Goal: Task Accomplishment & Management: Use online tool/utility

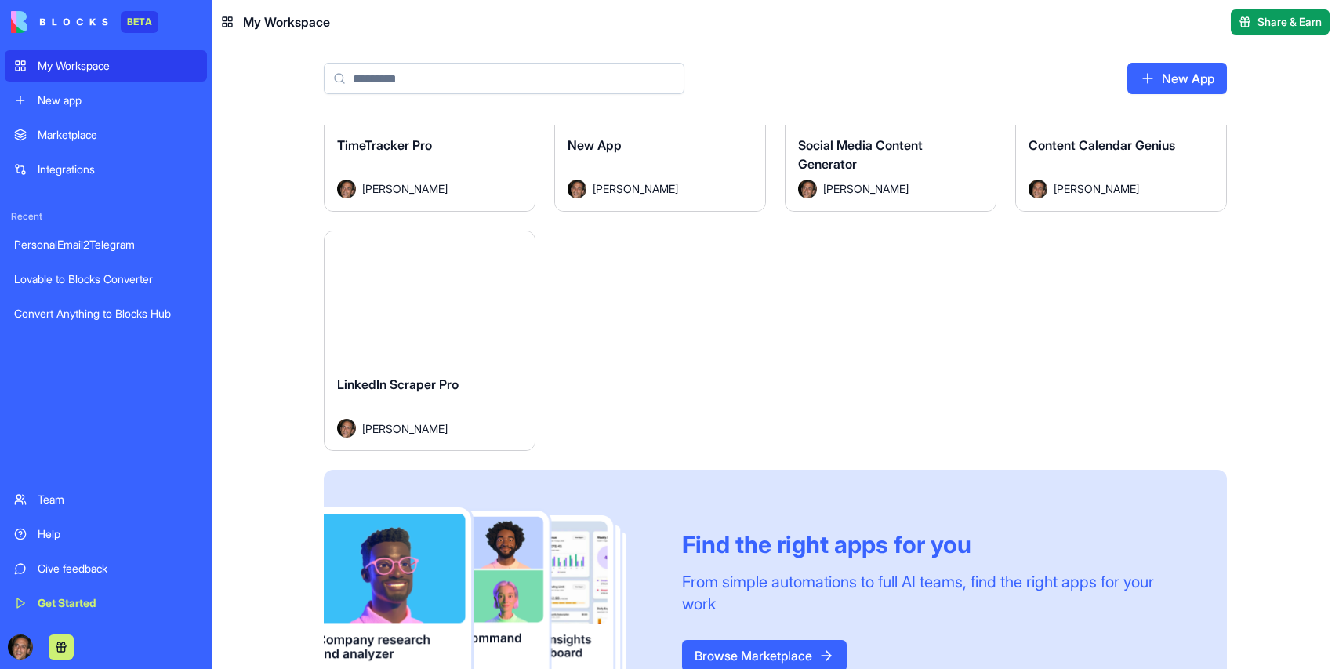
scroll to position [596, 0]
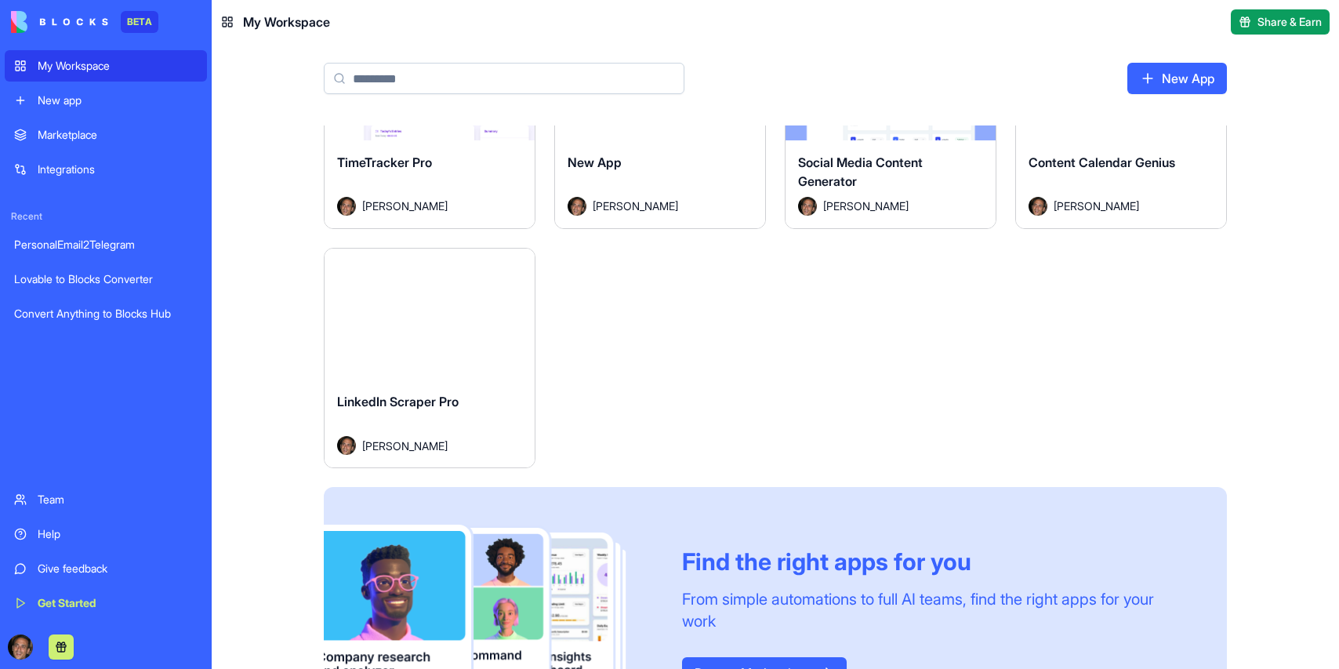
click at [432, 376] on div "Launch" at bounding box center [429, 314] width 210 height 132
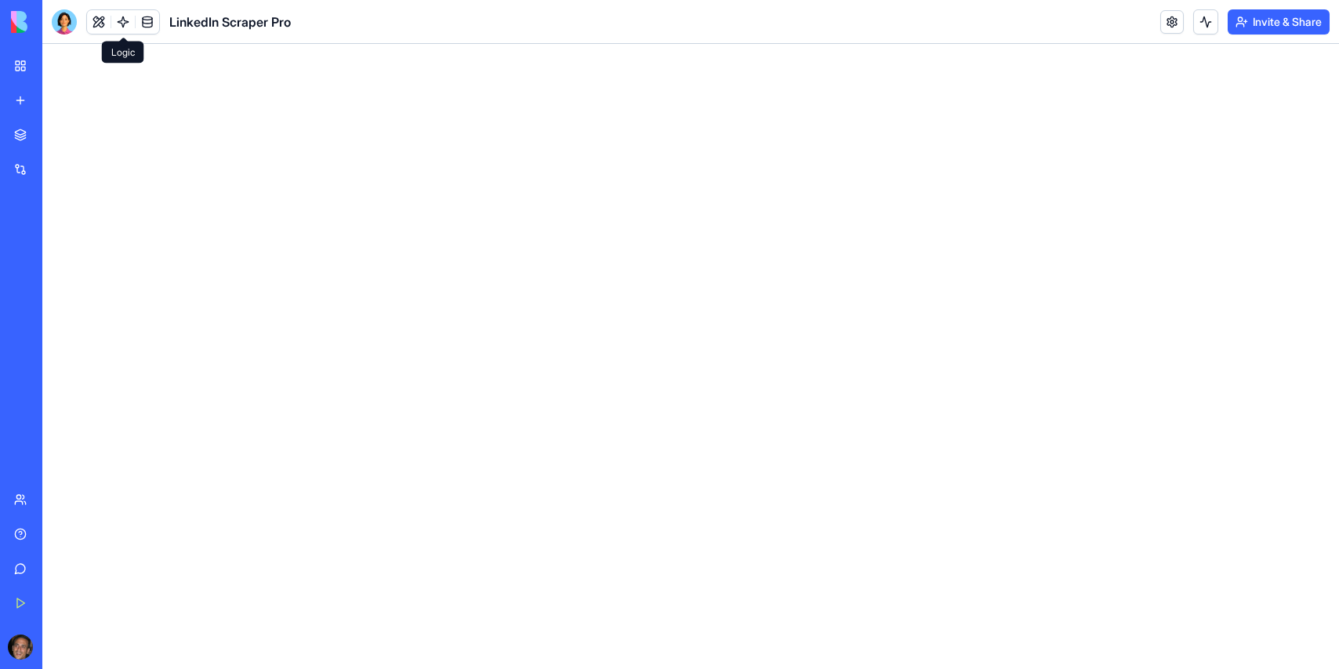
click at [121, 26] on link at bounding box center [123, 22] width 24 height 24
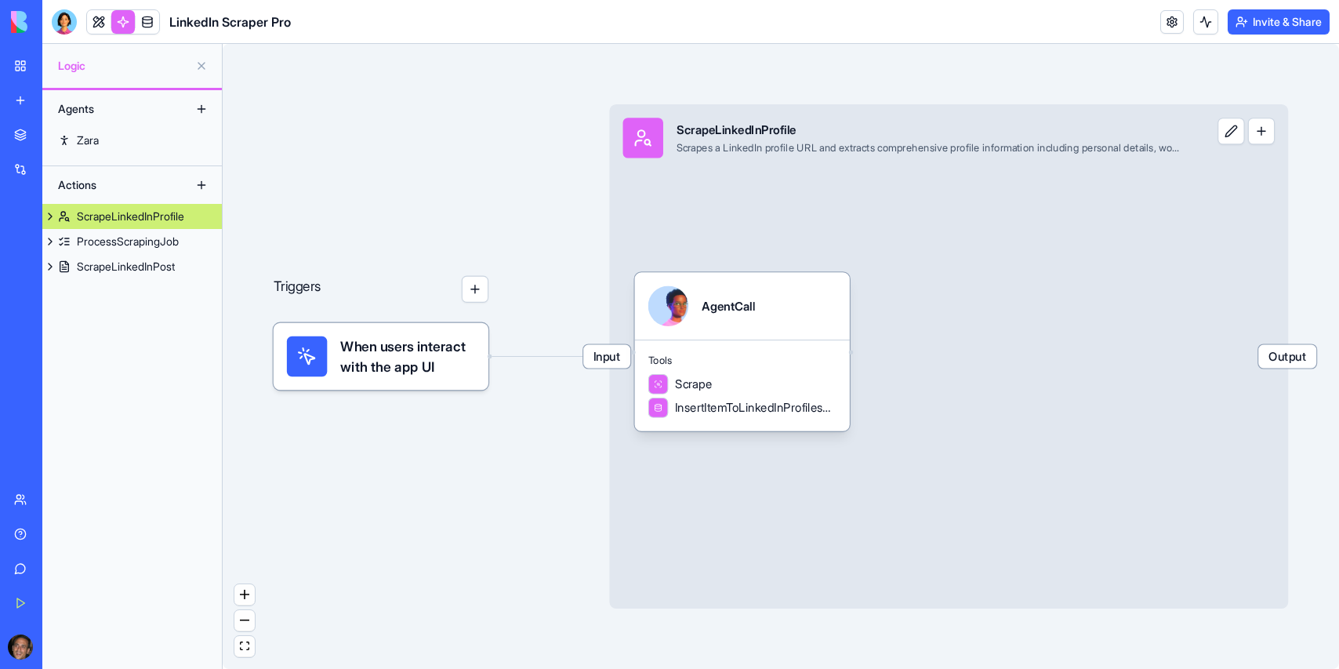
click at [107, 211] on div "ScrapeLinkedInProfile" at bounding box center [130, 216] width 107 height 16
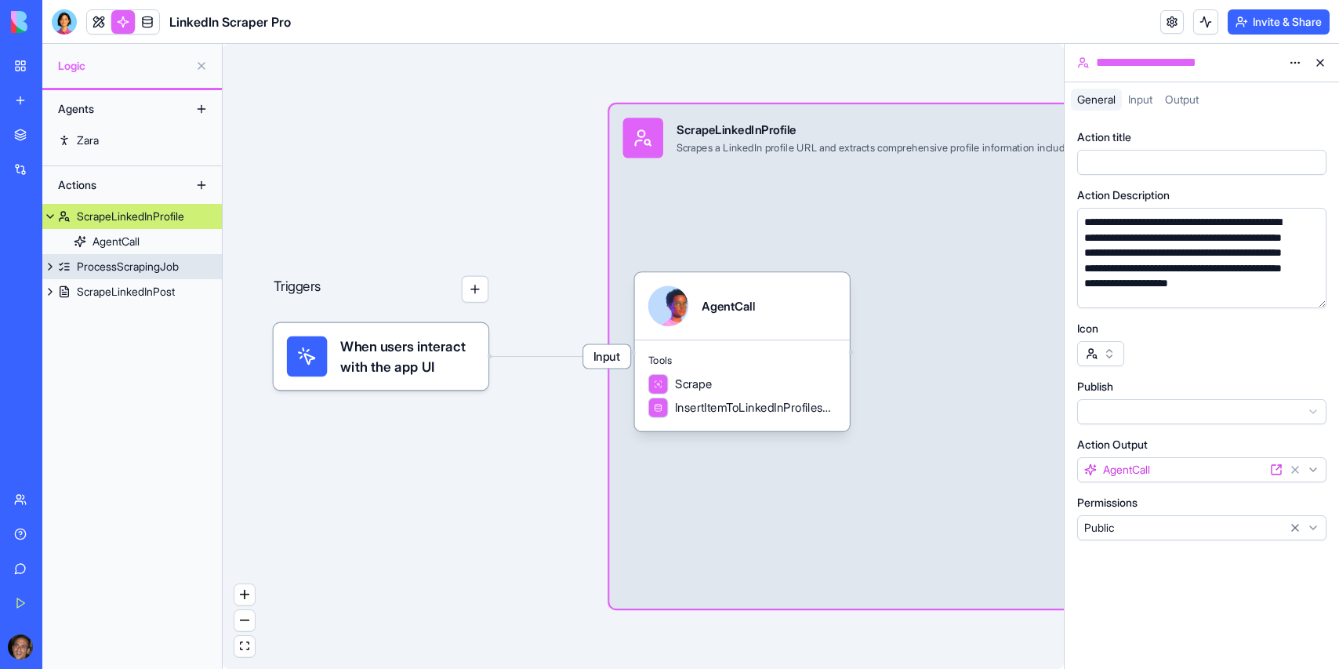
click at [92, 273] on div "ProcessScrapingJob" at bounding box center [128, 267] width 102 height 16
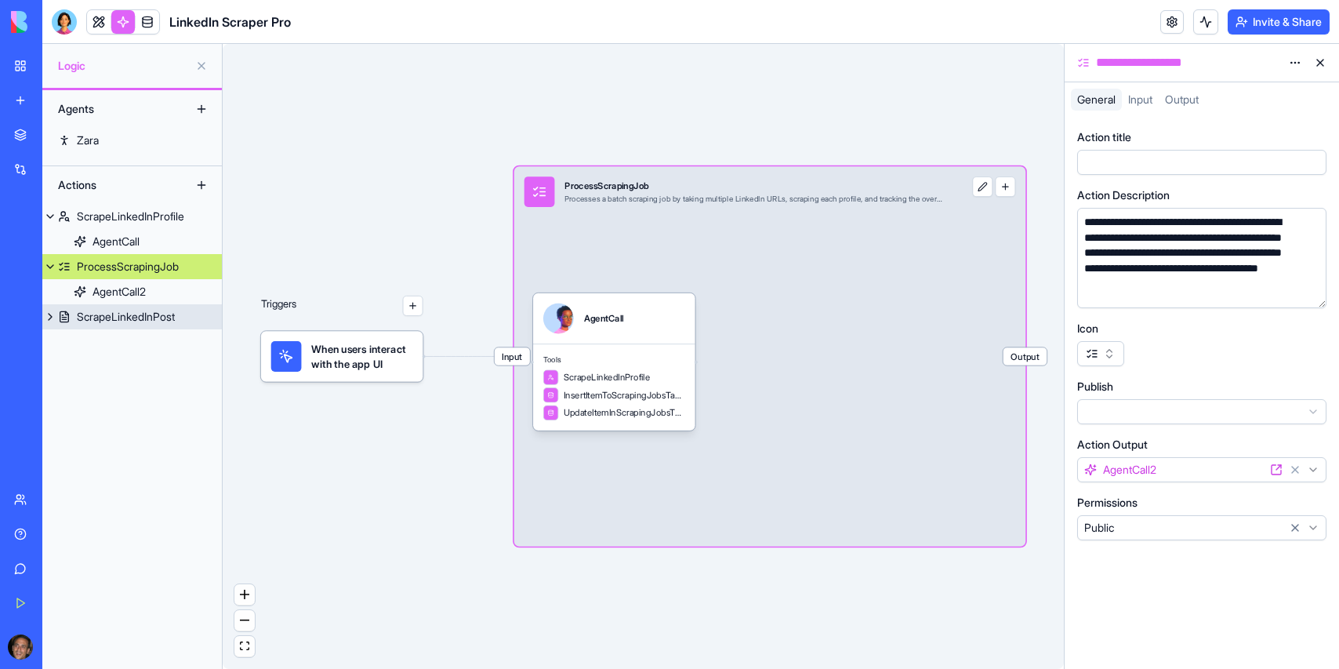
click at [89, 314] on div "ScrapeLinkedInPost" at bounding box center [126, 317] width 98 height 16
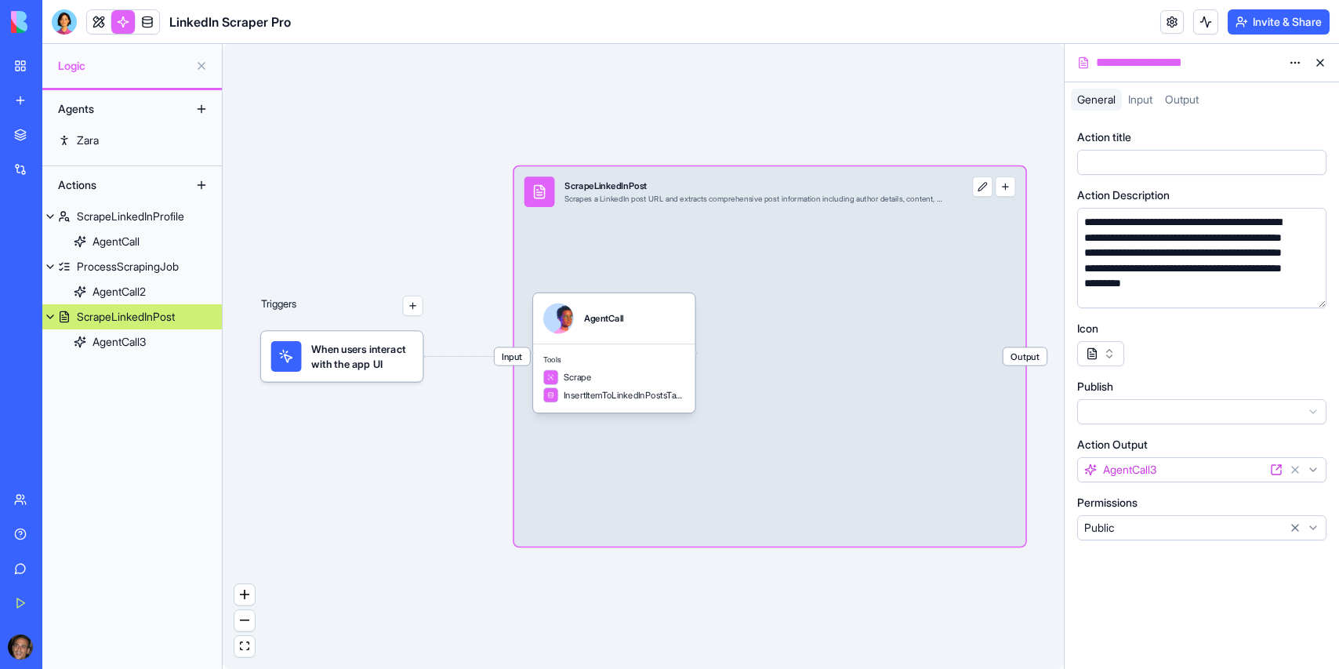
click at [20, 67] on link "My Workspace" at bounding box center [36, 65] width 63 height 31
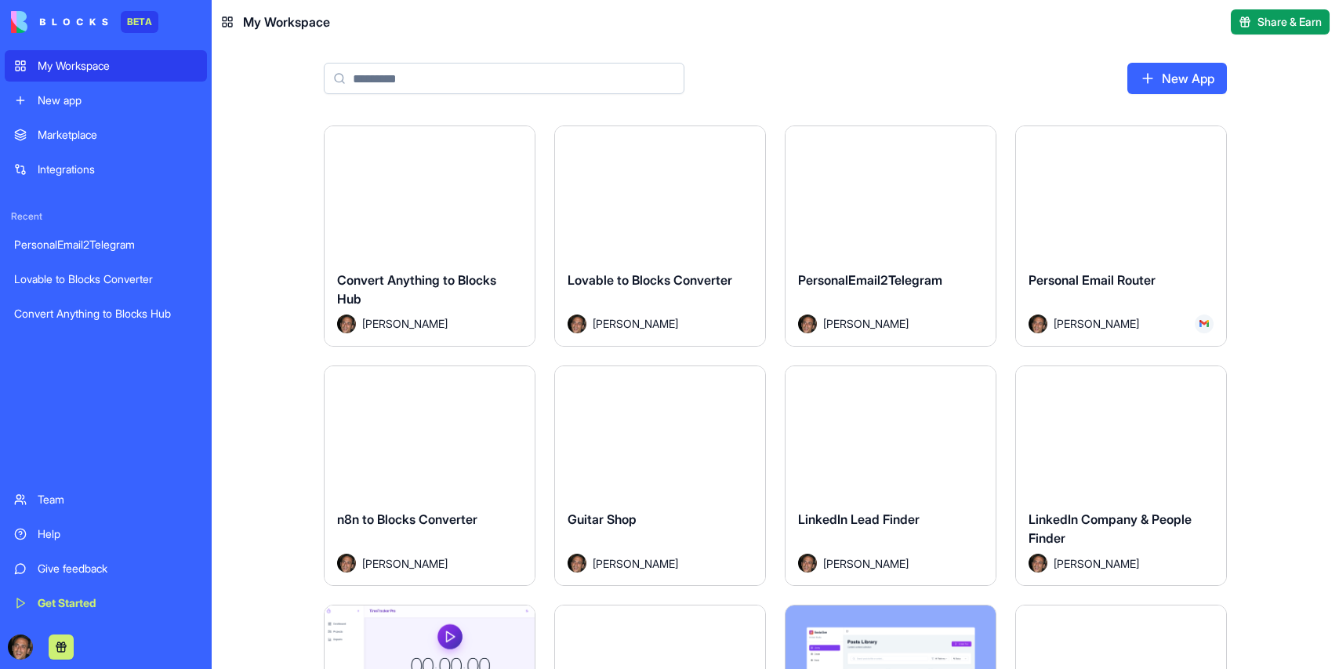
click at [483, 270] on div "Convert Anything to Blocks Hub" at bounding box center [429, 292] width 185 height 44
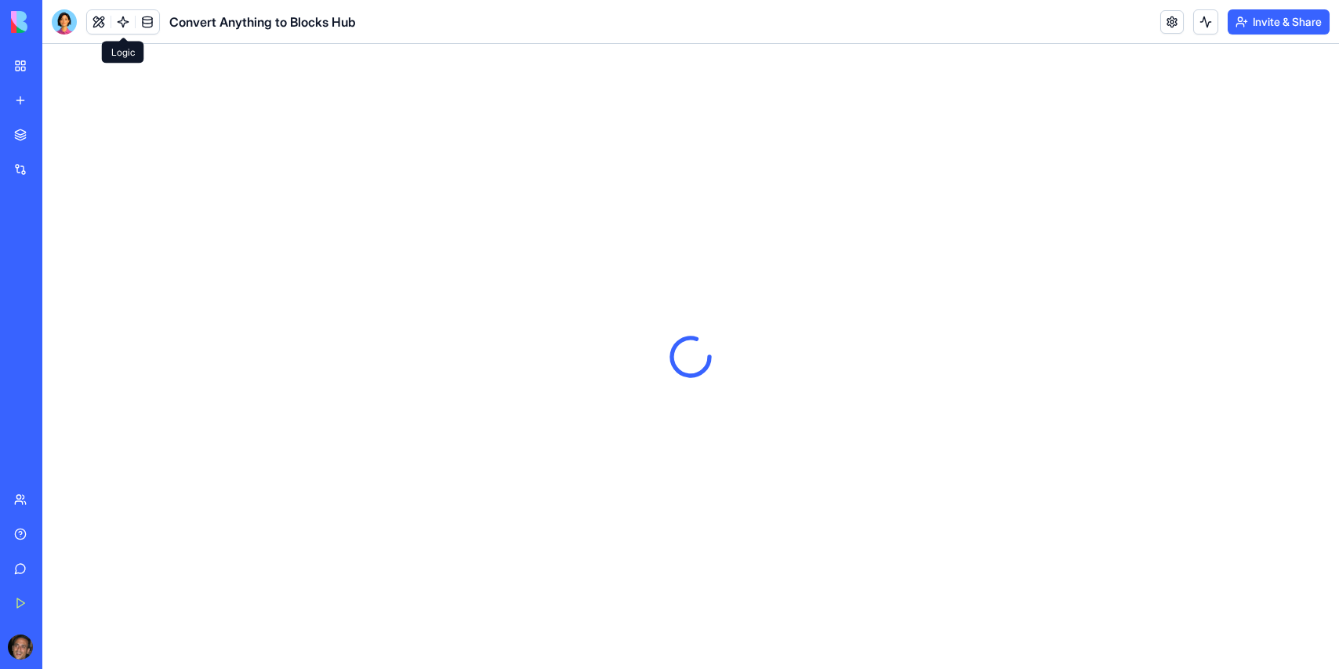
click at [119, 27] on link at bounding box center [123, 22] width 24 height 24
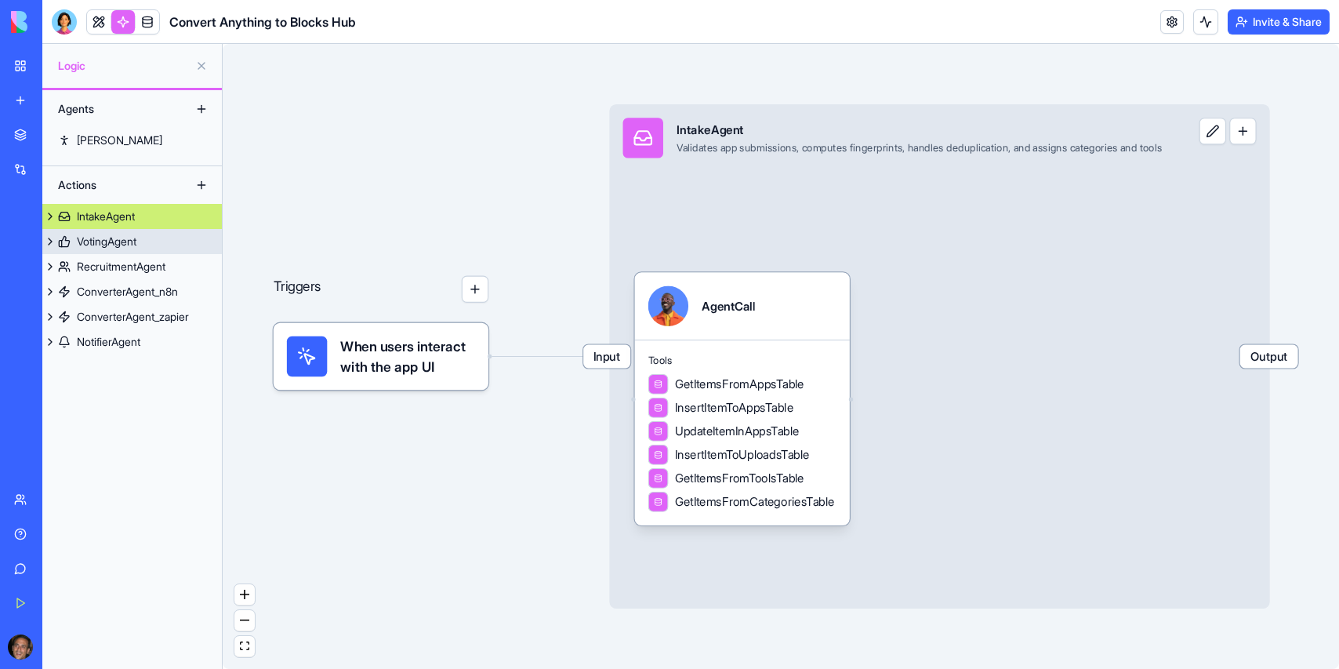
click at [129, 238] on div "VotingAgent" at bounding box center [107, 242] width 60 height 16
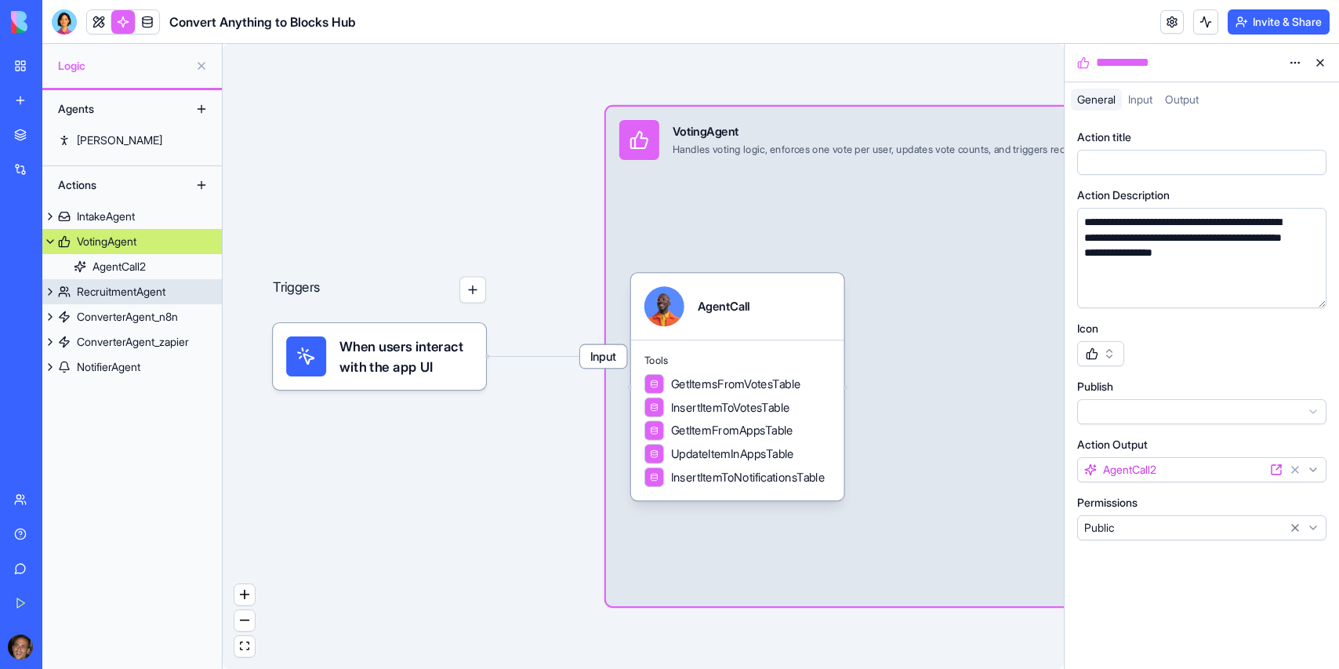
click at [113, 295] on div "RecruitmentAgent" at bounding box center [121, 292] width 89 height 16
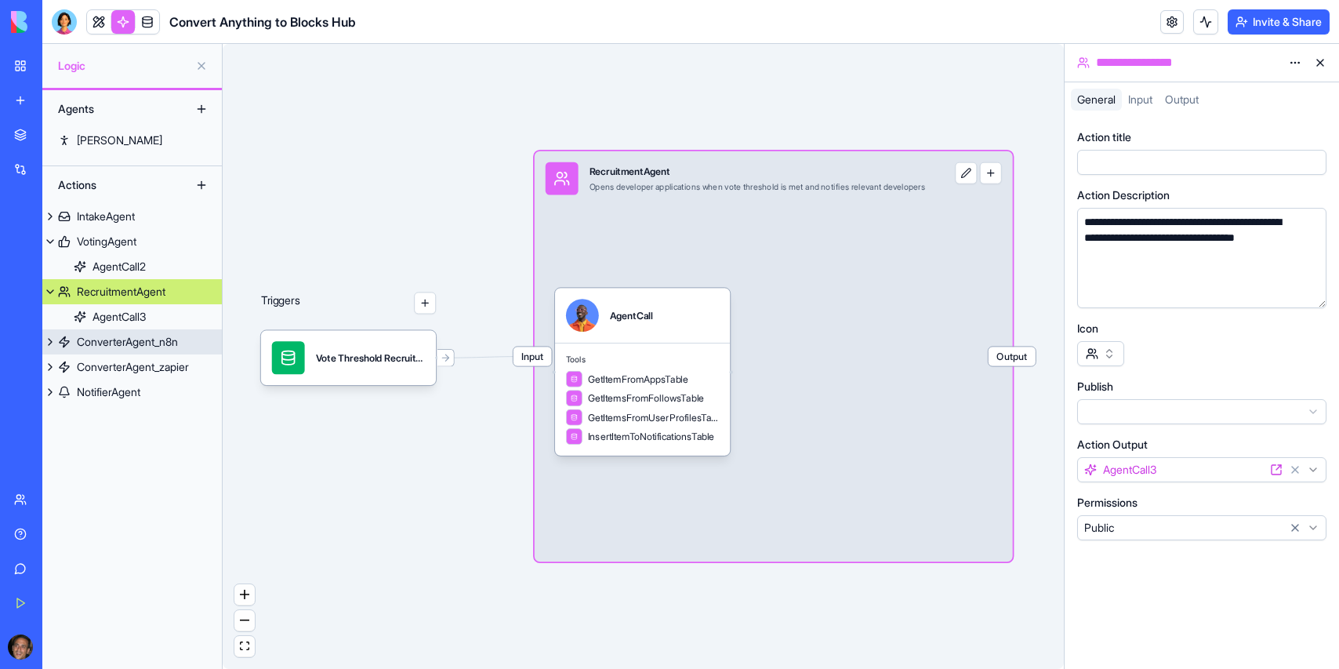
click at [98, 339] on div "ConverterAgent_n8n" at bounding box center [127, 342] width 101 height 16
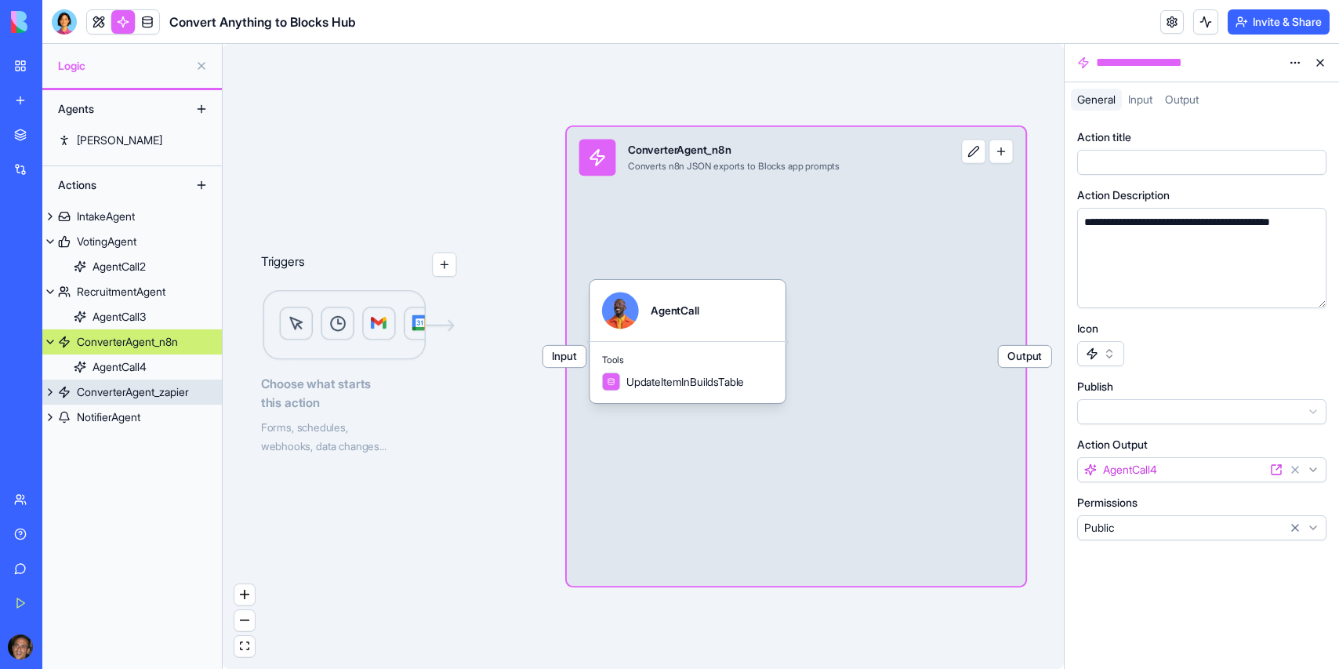
click at [89, 391] on div "ConverterAgent_zapier" at bounding box center [133, 392] width 112 height 16
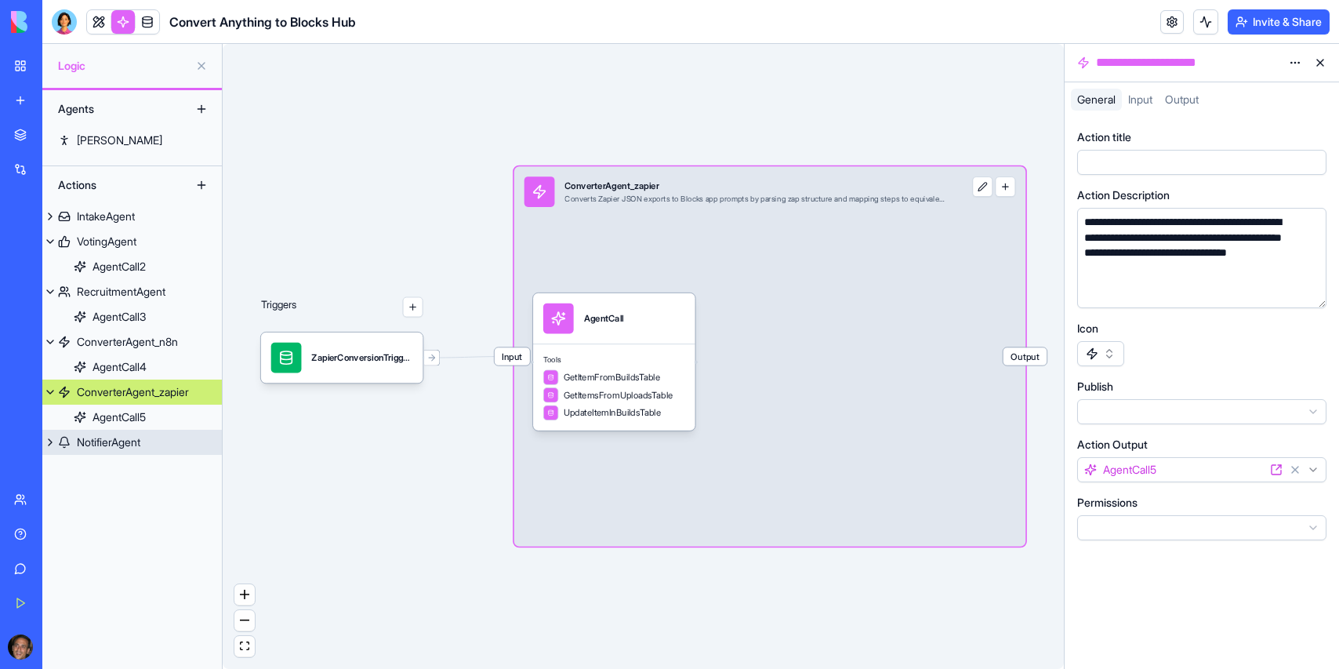
click at [85, 442] on div "NotifierAgent" at bounding box center [108, 442] width 63 height 16
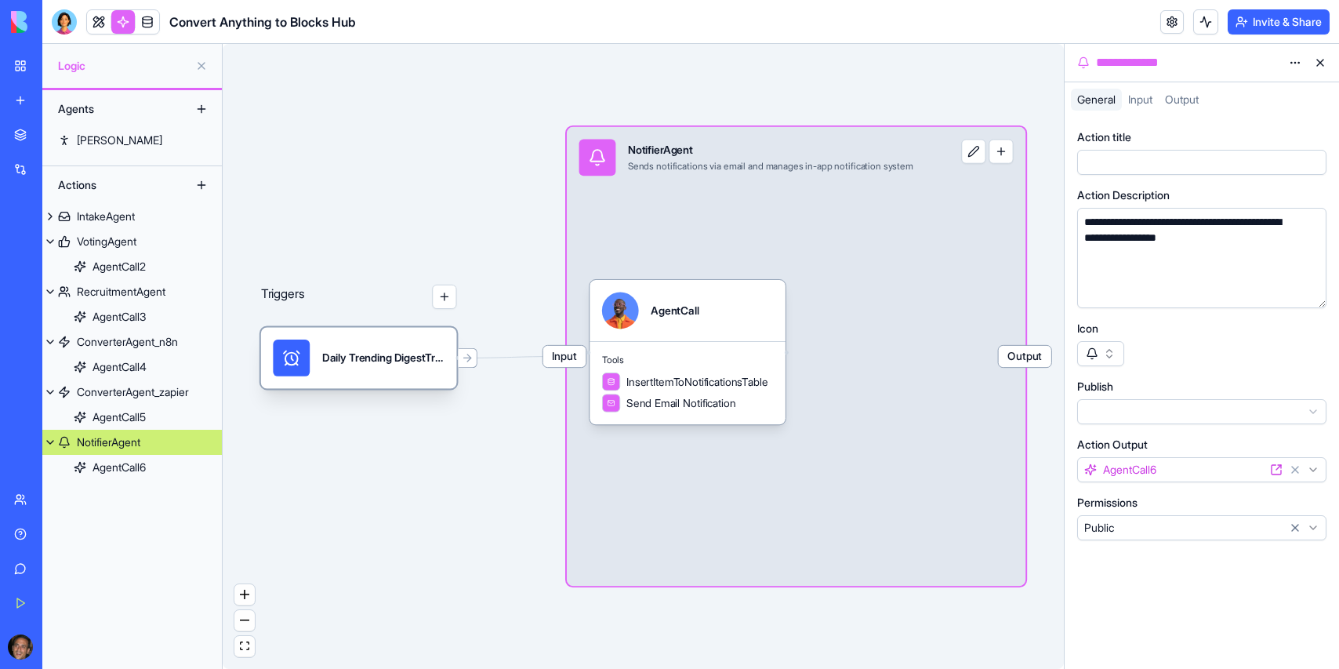
click at [379, 373] on div "Daily Trending DigestTrigger" at bounding box center [383, 357] width 122 height 37
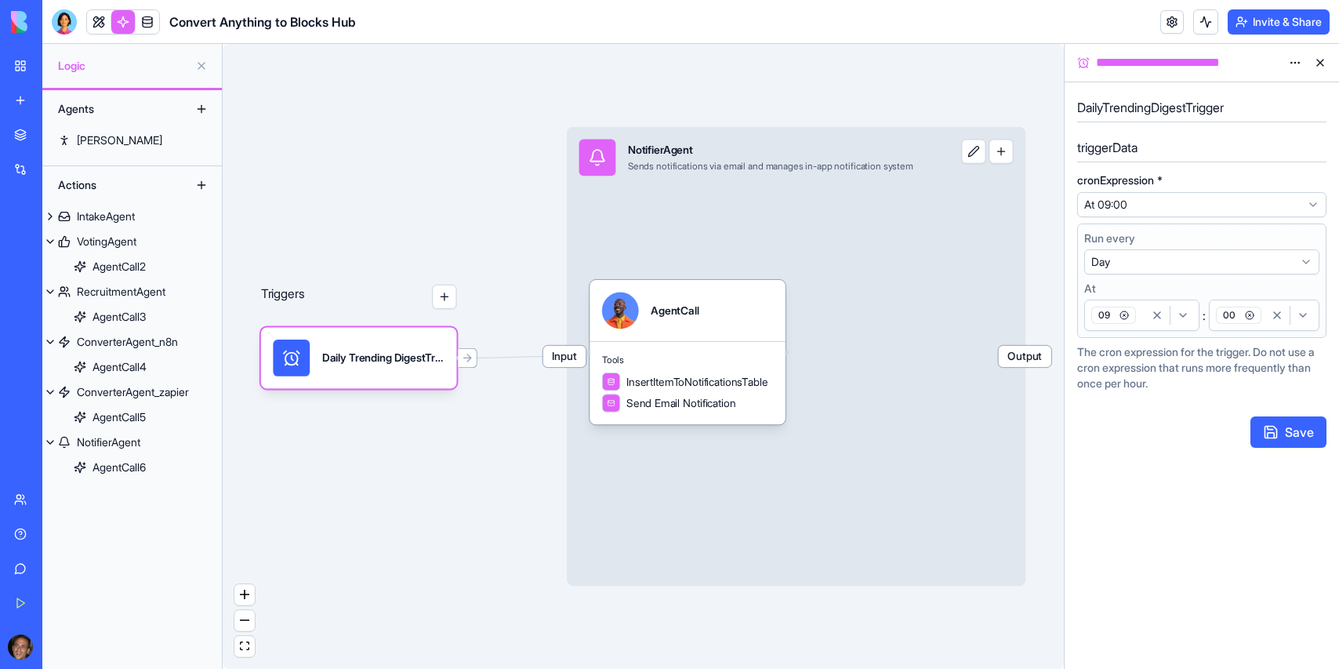
click at [19, 65] on link "My Workspace" at bounding box center [36, 65] width 63 height 31
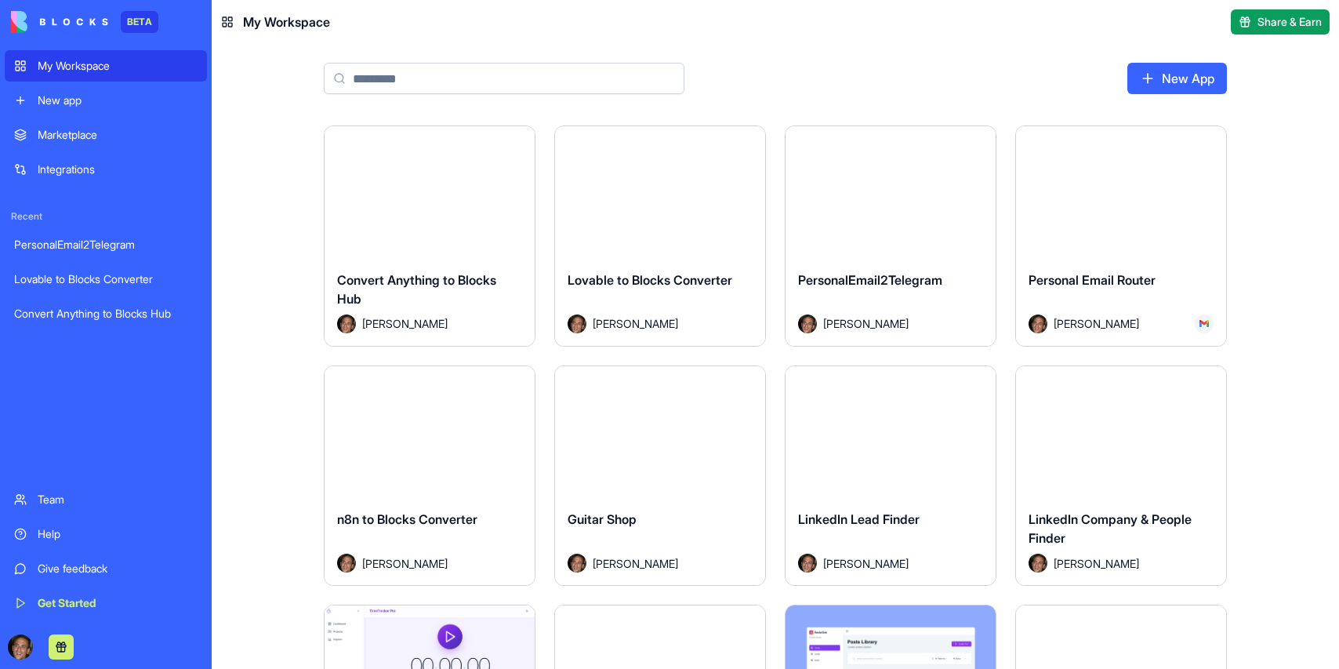
click at [677, 290] on div "Lovable to Blocks Converter" at bounding box center [659, 292] width 185 height 44
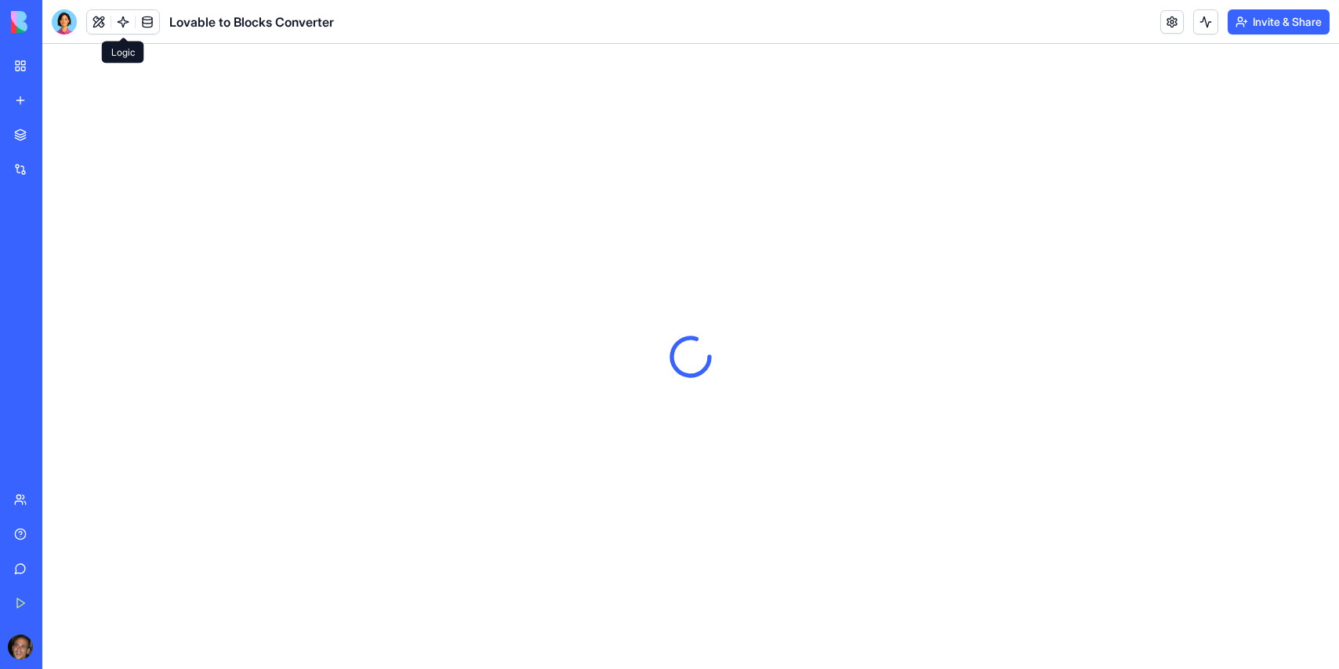
click at [127, 24] on link at bounding box center [123, 22] width 24 height 24
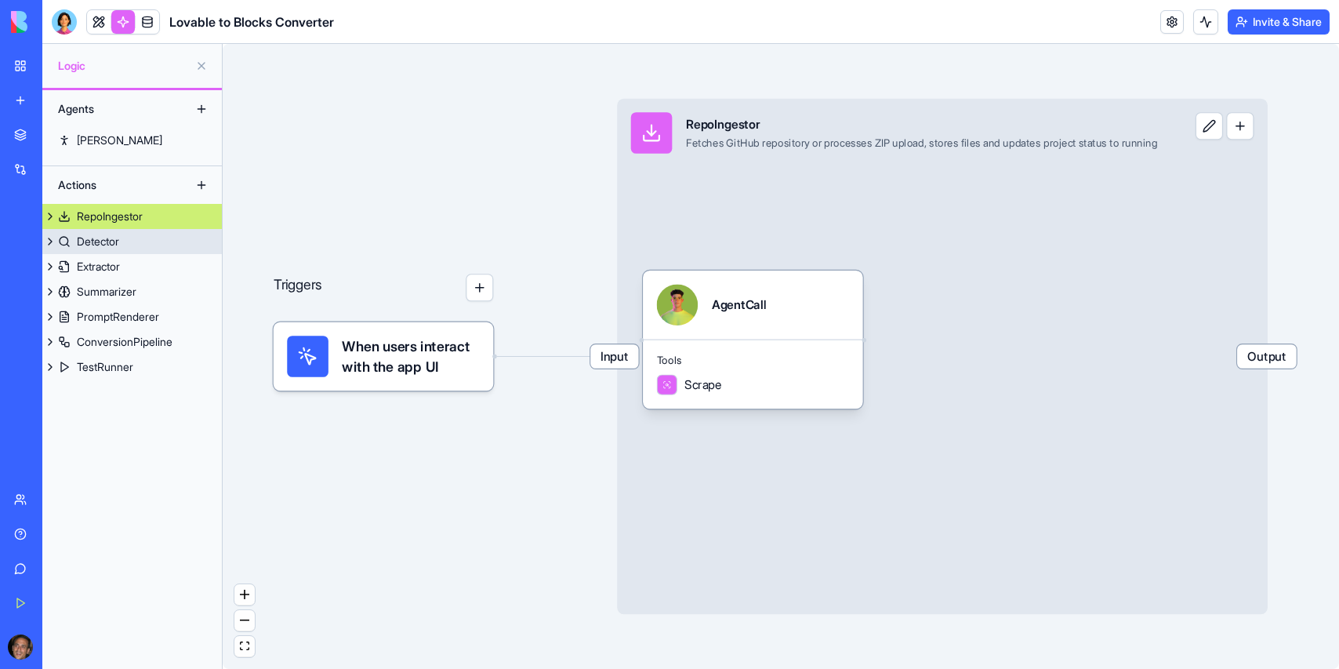
click at [103, 240] on div "Detector" at bounding box center [98, 242] width 42 height 16
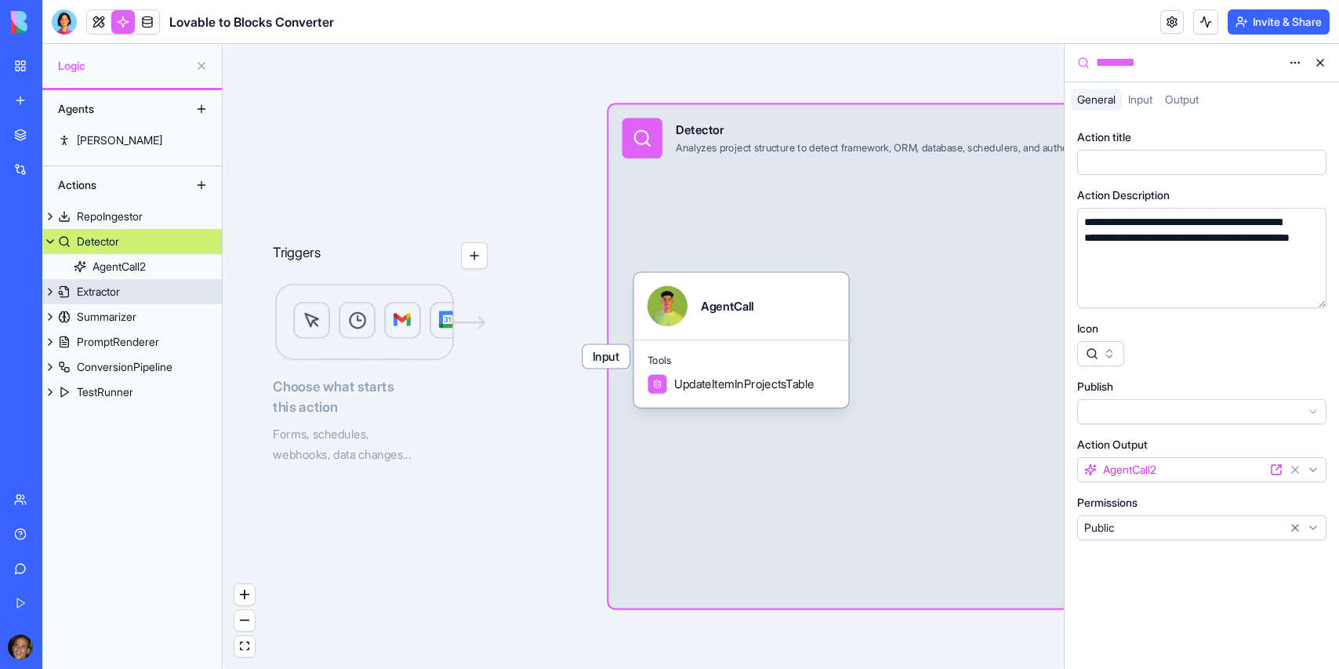
click at [89, 291] on div "Extractor" at bounding box center [98, 292] width 43 height 16
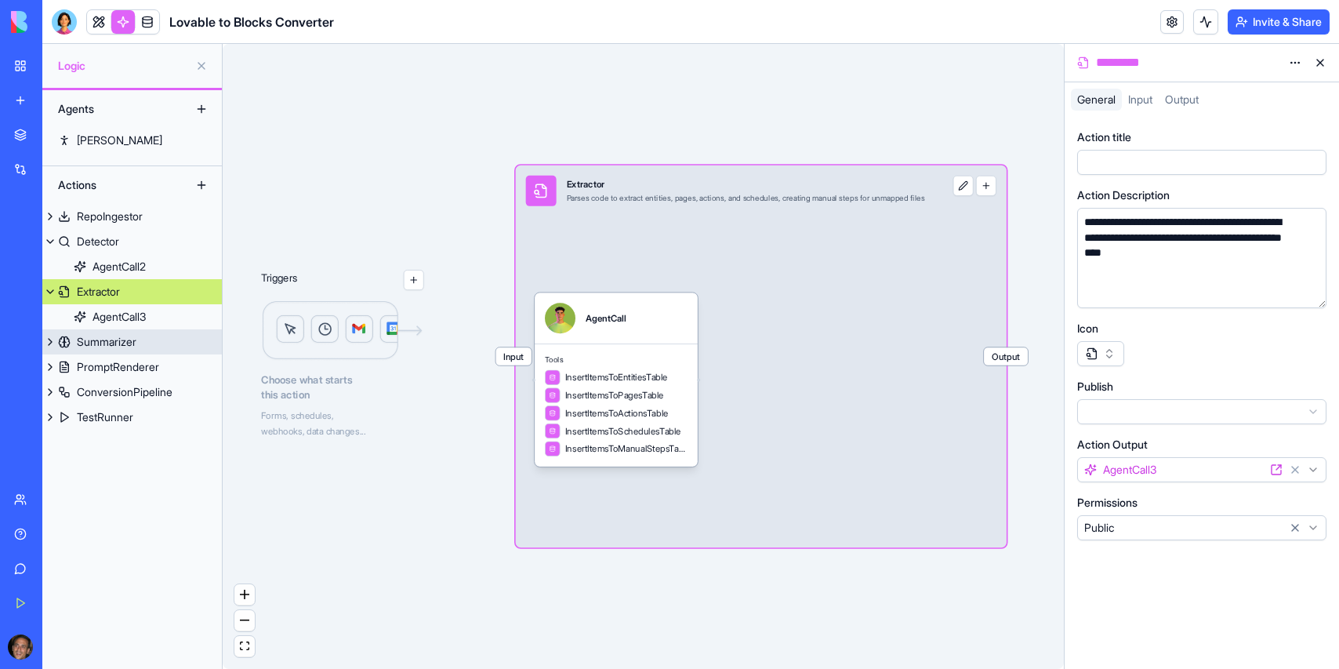
click at [82, 343] on div "Summarizer" at bounding box center [107, 342] width 60 height 16
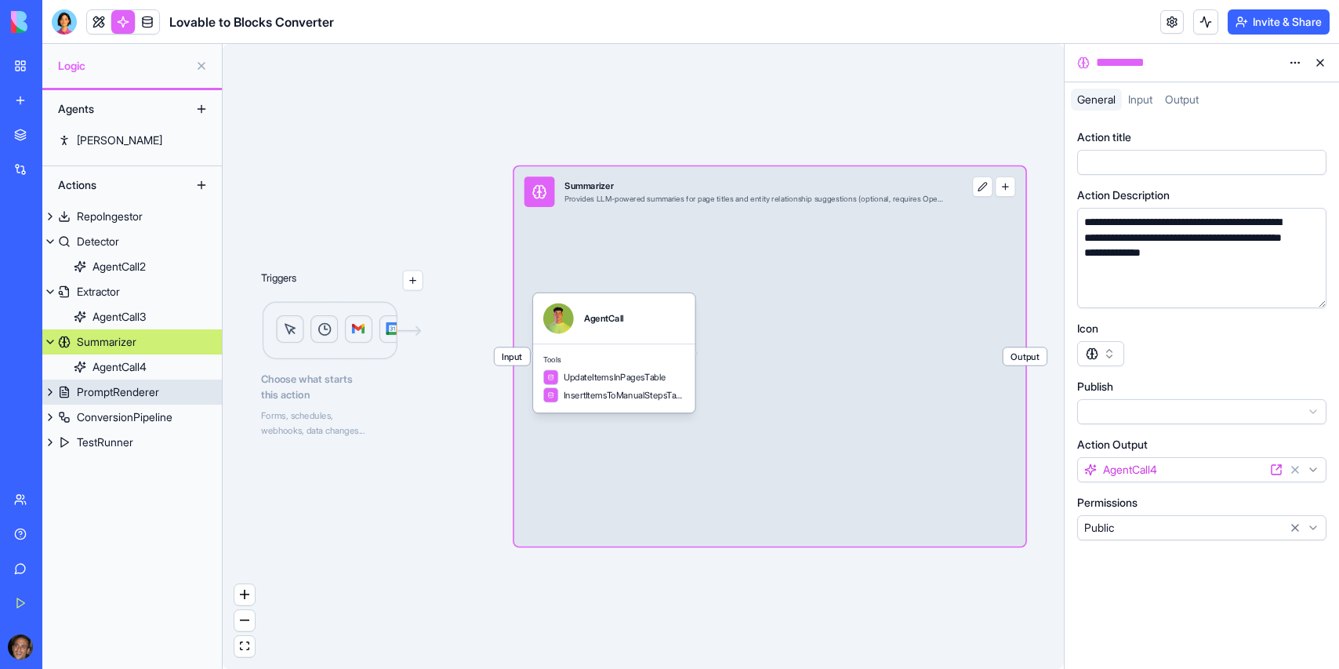
click at [100, 393] on div "PromptRenderer" at bounding box center [118, 392] width 82 height 16
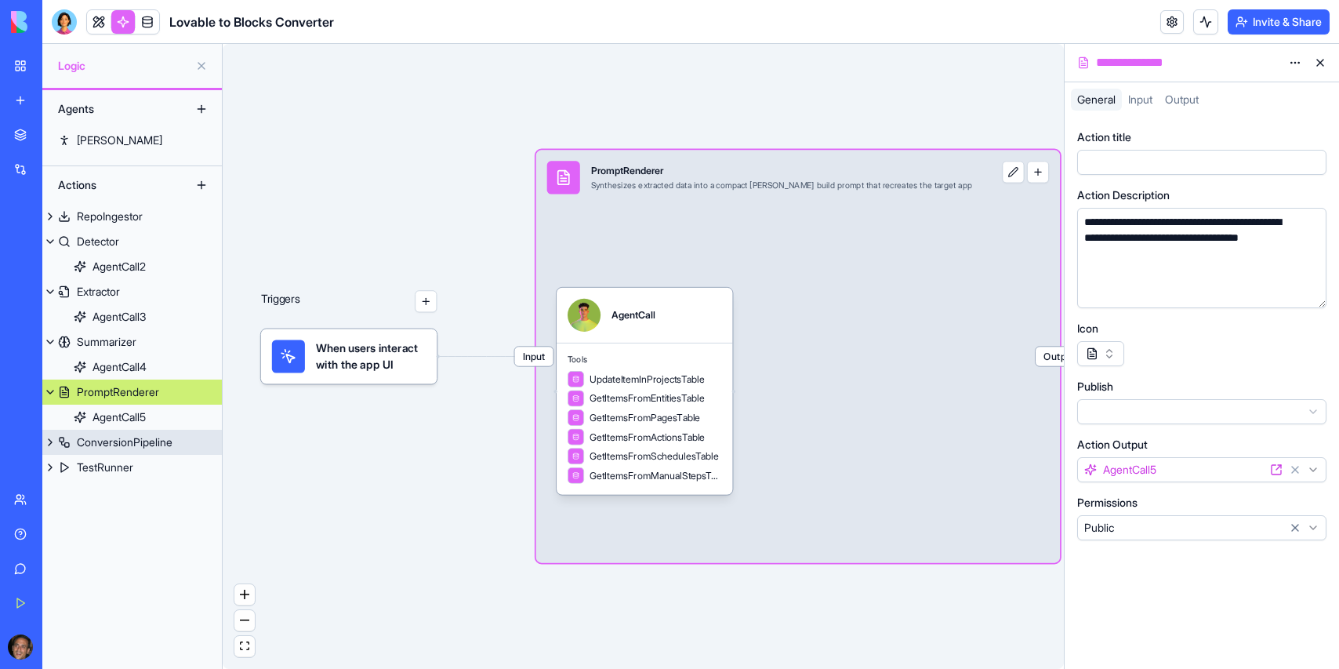
click at [93, 440] on div "ConversionPipeline" at bounding box center [125, 442] width 96 height 16
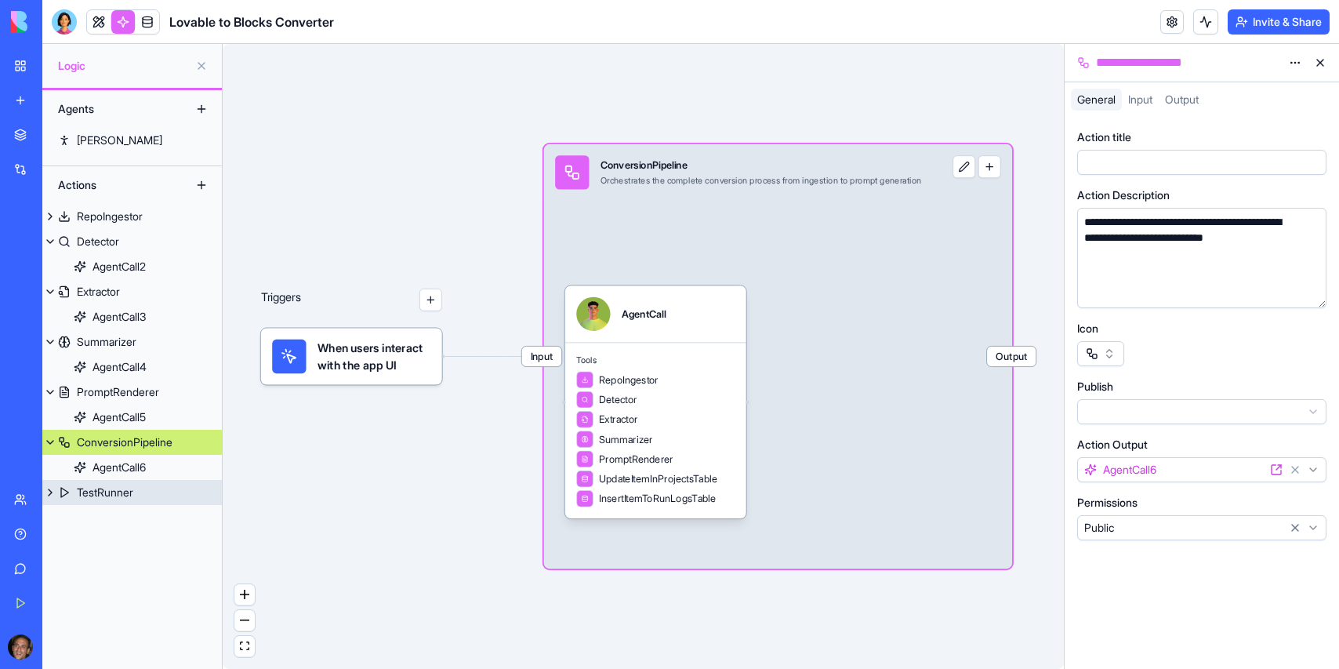
click at [97, 485] on div "TestRunner" at bounding box center [105, 492] width 56 height 16
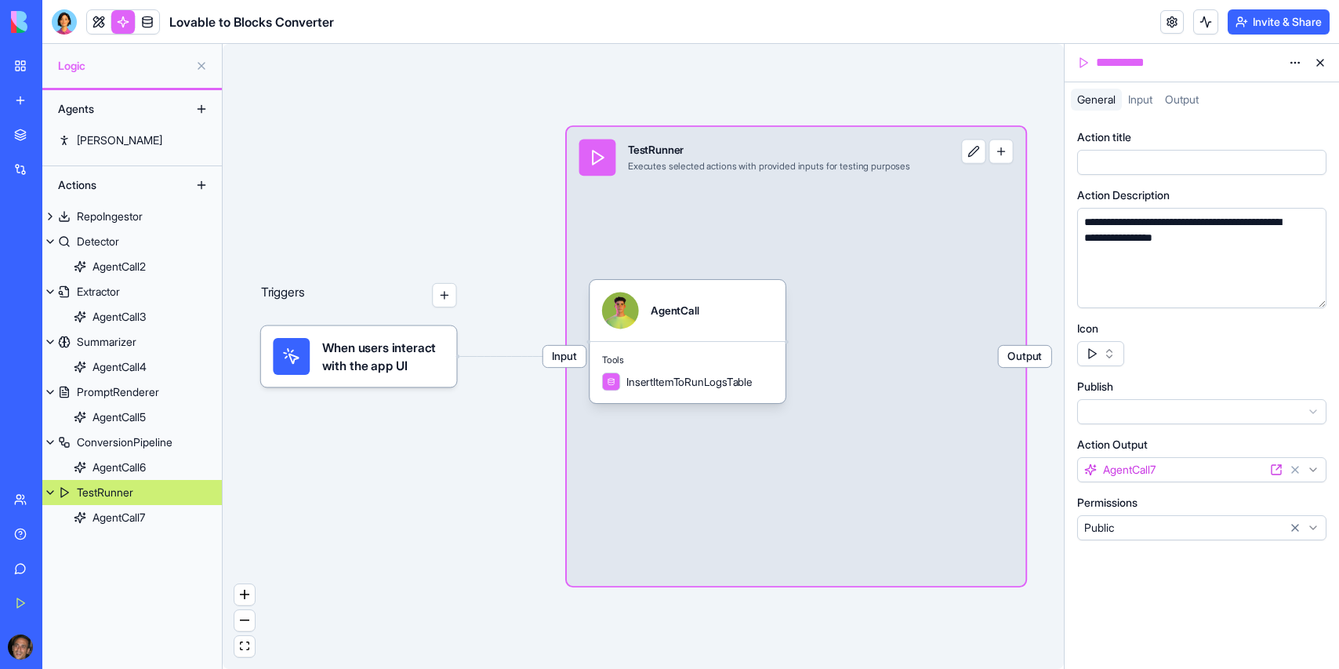
click at [13, 76] on link "My Workspace" at bounding box center [36, 65] width 63 height 31
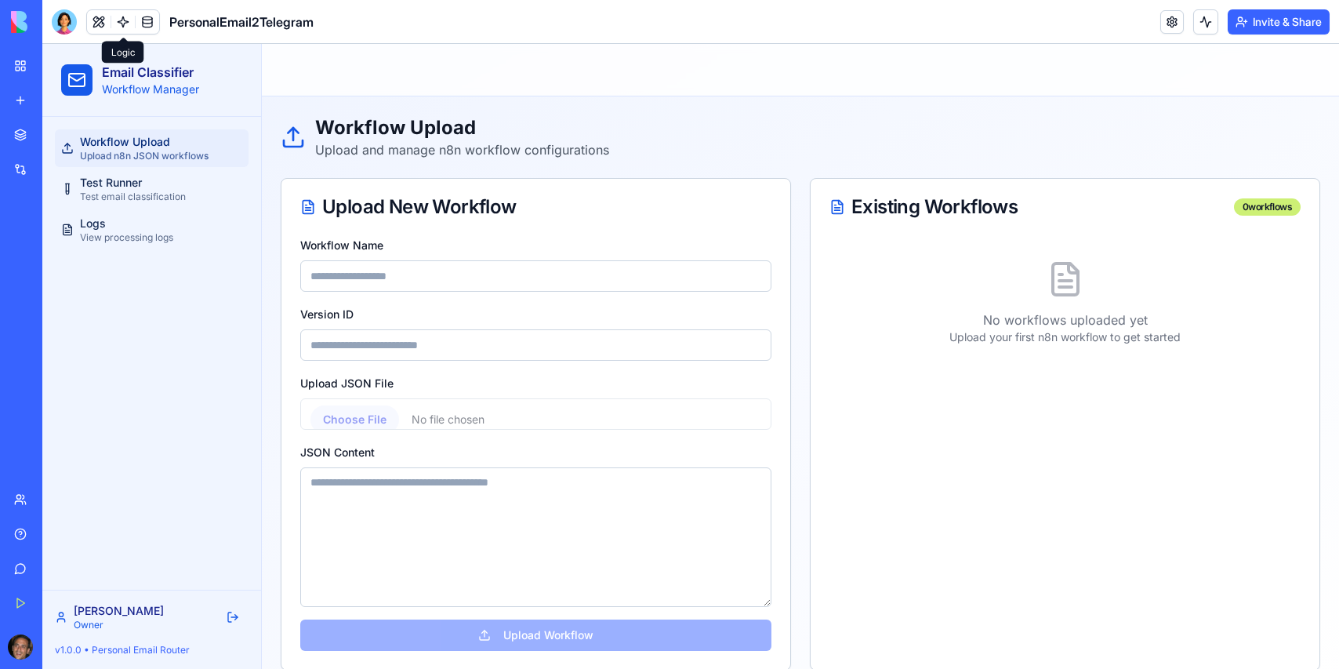
click at [118, 19] on link at bounding box center [123, 22] width 24 height 24
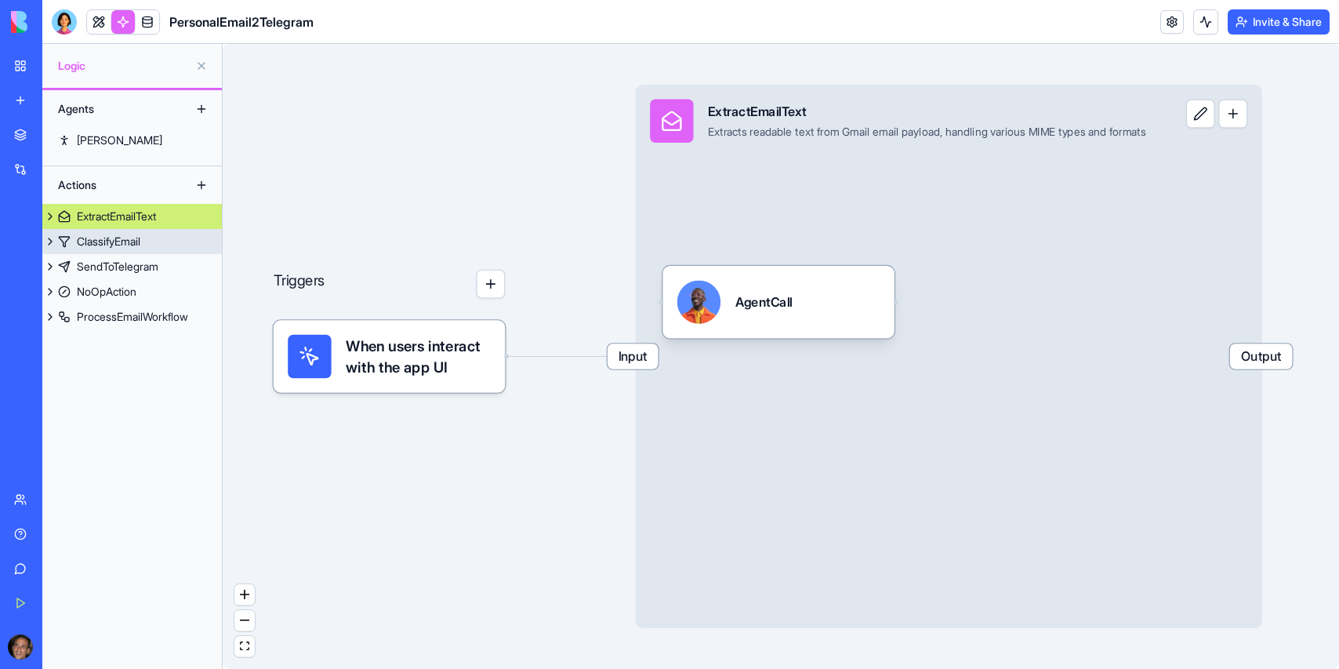
click at [129, 239] on div "ClassifyEmail" at bounding box center [108, 242] width 63 height 16
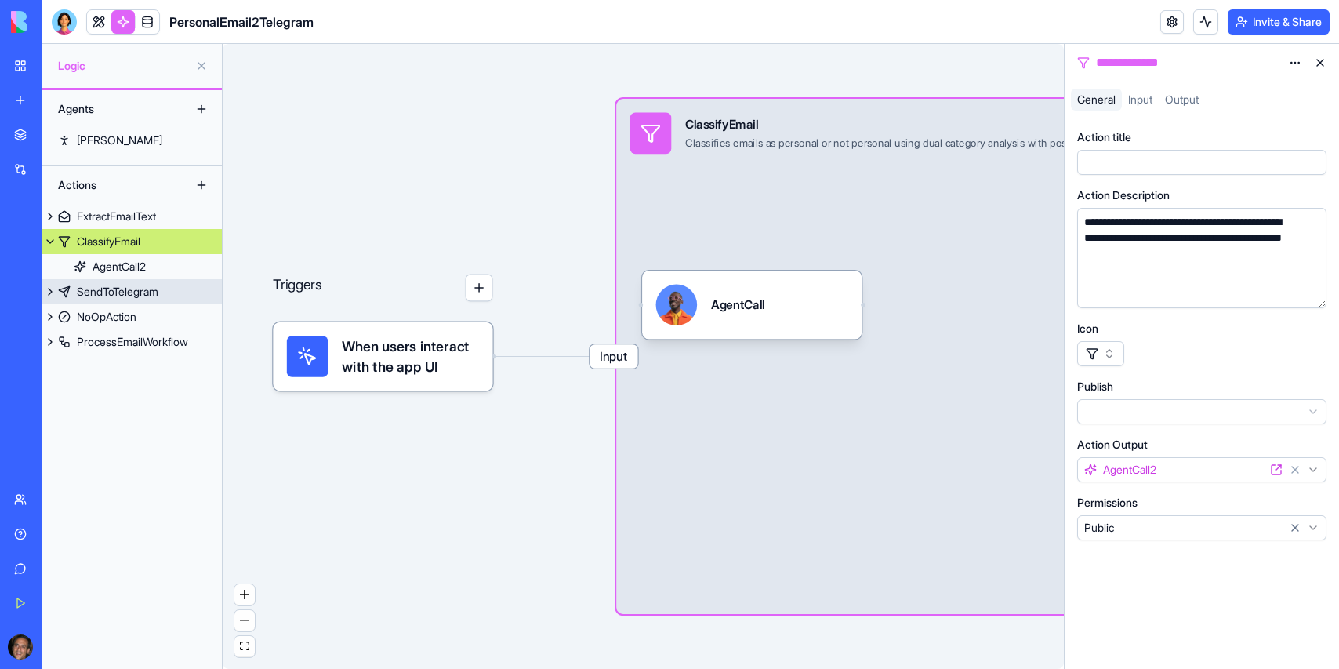
click at [119, 292] on div "SendToTelegram" at bounding box center [118, 292] width 82 height 16
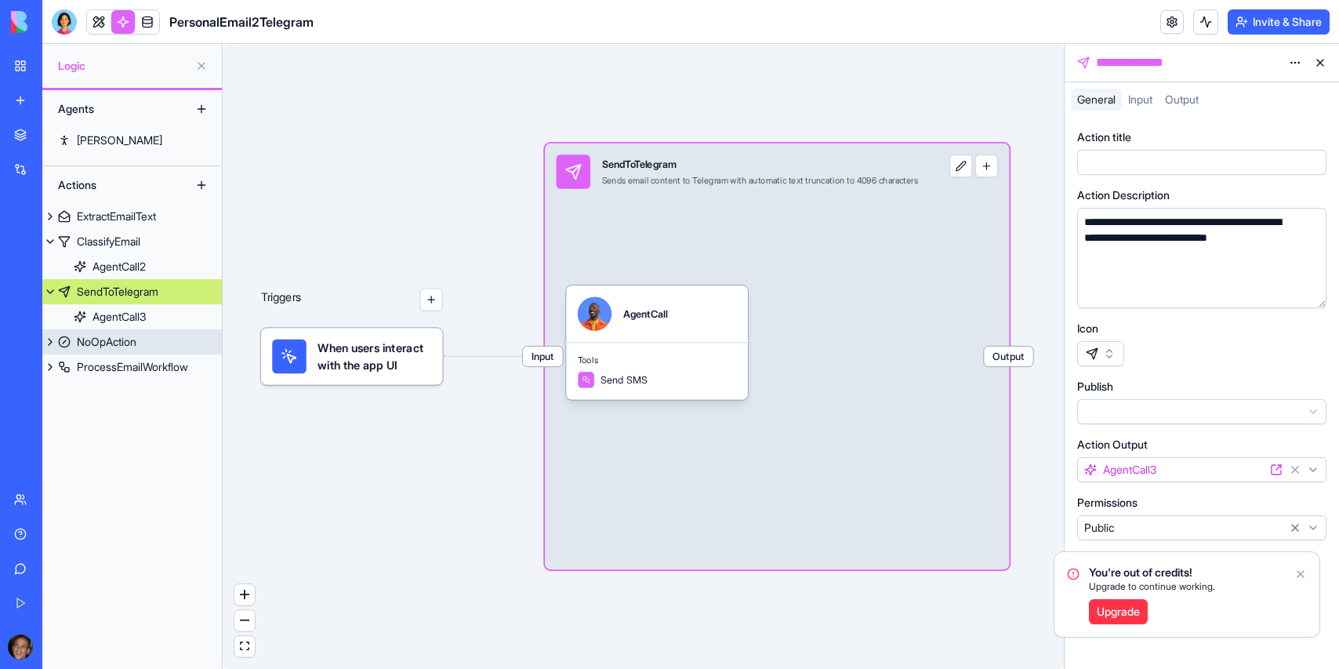
click at [112, 332] on link "NoOpAction" at bounding box center [131, 341] width 179 height 25
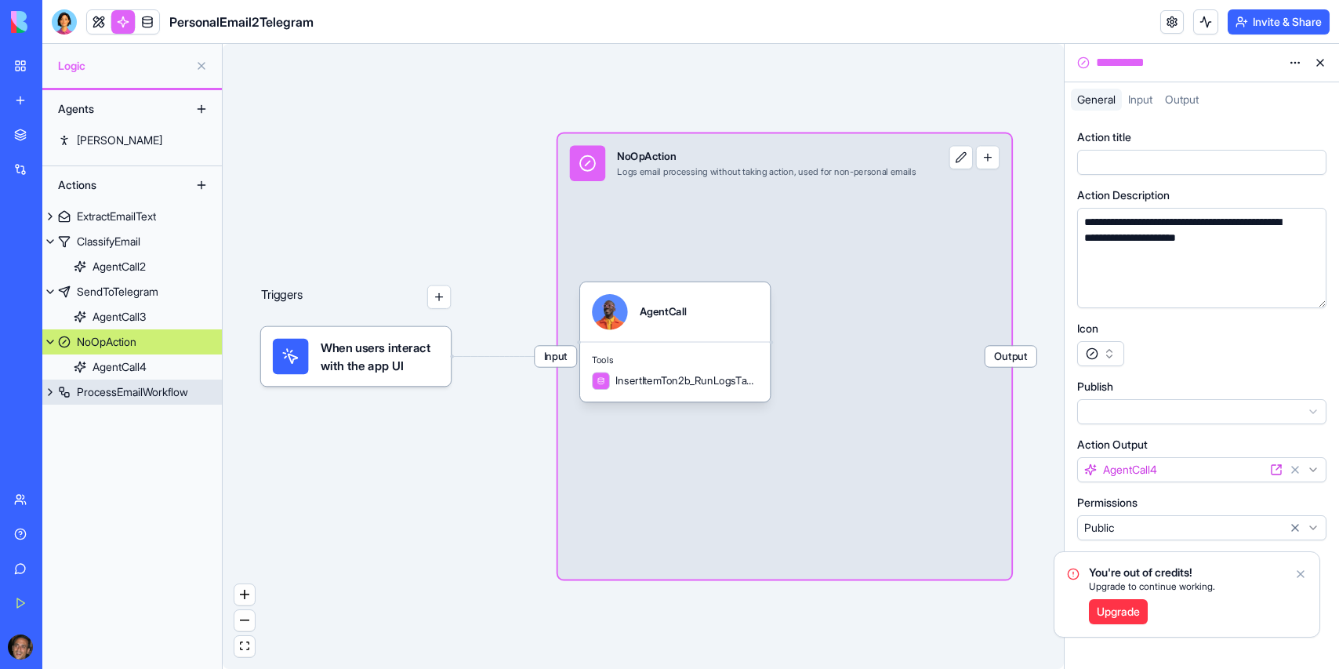
click at [106, 385] on div "ProcessEmailWorkflow" at bounding box center [132, 392] width 111 height 16
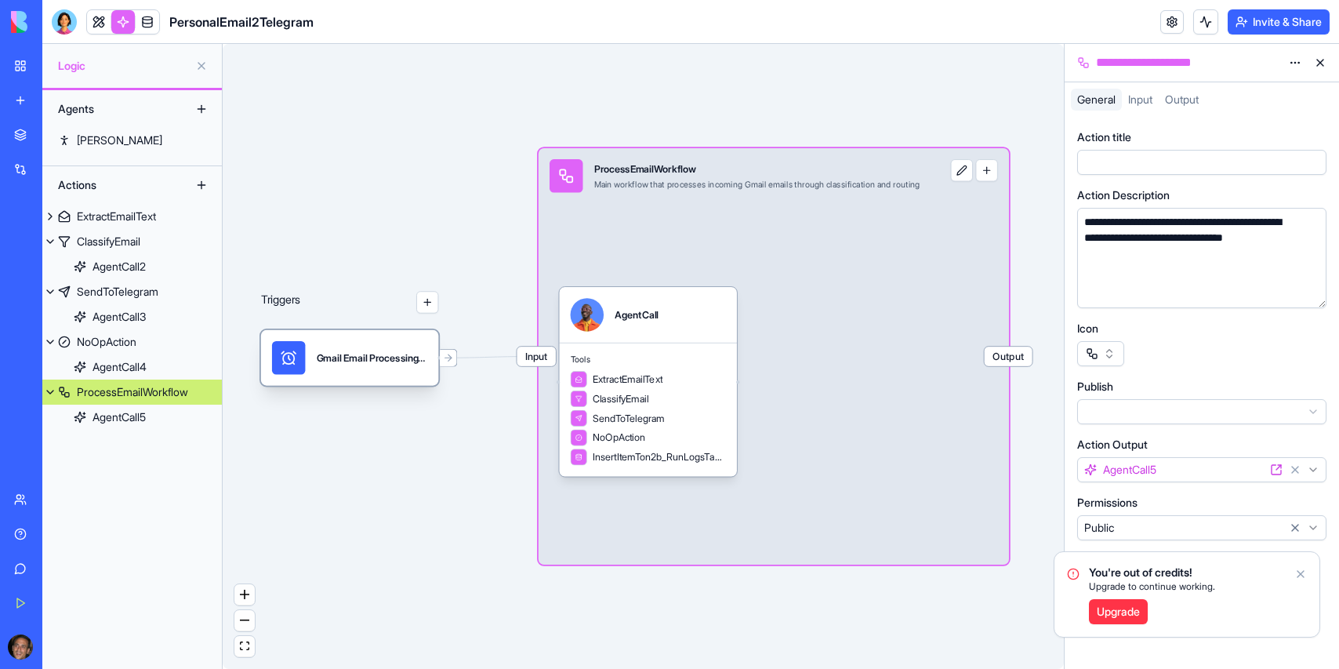
click at [368, 373] on div "Gmail Email ProcessingTrigger" at bounding box center [372, 357] width 111 height 33
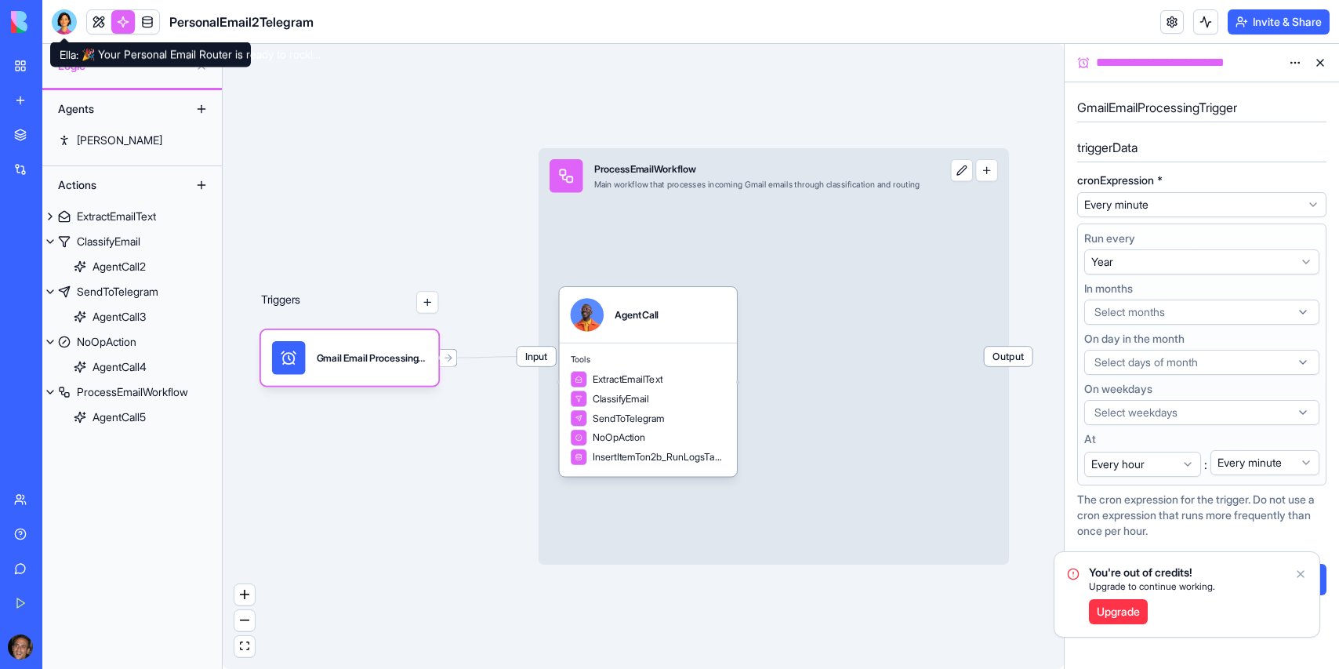
click at [60, 24] on div at bounding box center [64, 21] width 25 height 25
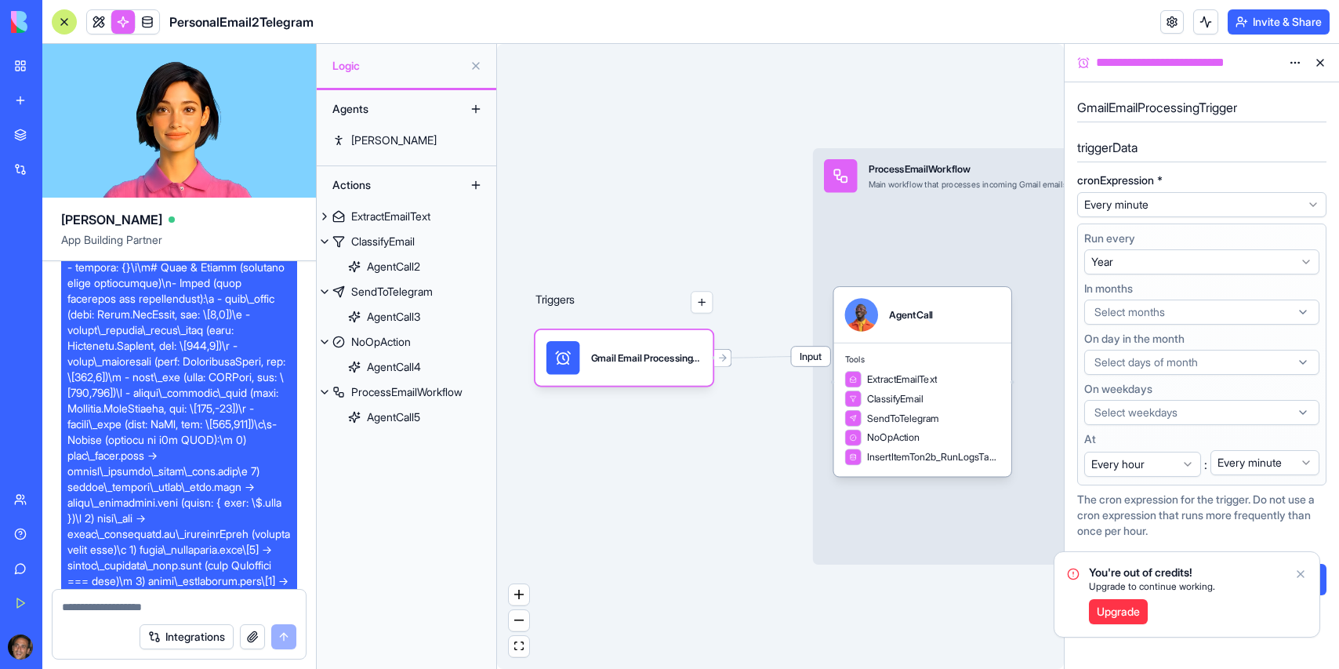
scroll to position [1479, 0]
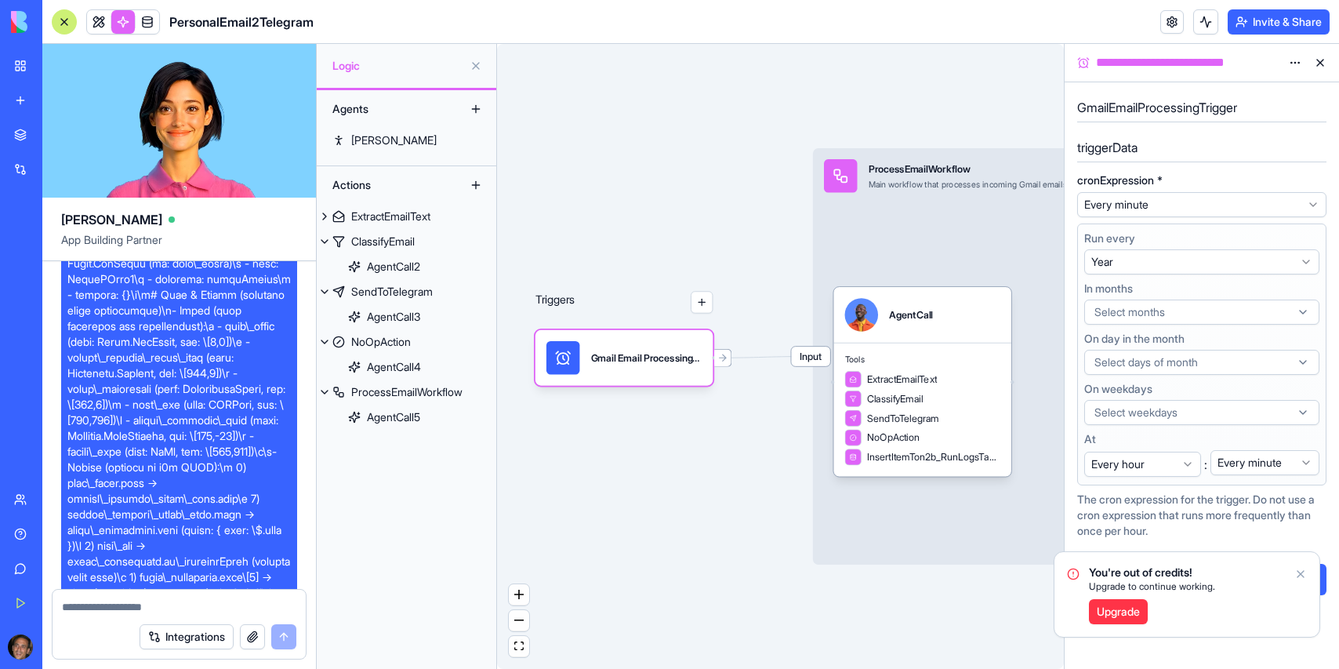
click at [1207, 204] on html "BETA My Workspace New app Marketplace Integrations Recent PersonalEmail2Telegra…" at bounding box center [669, 334] width 1339 height 669
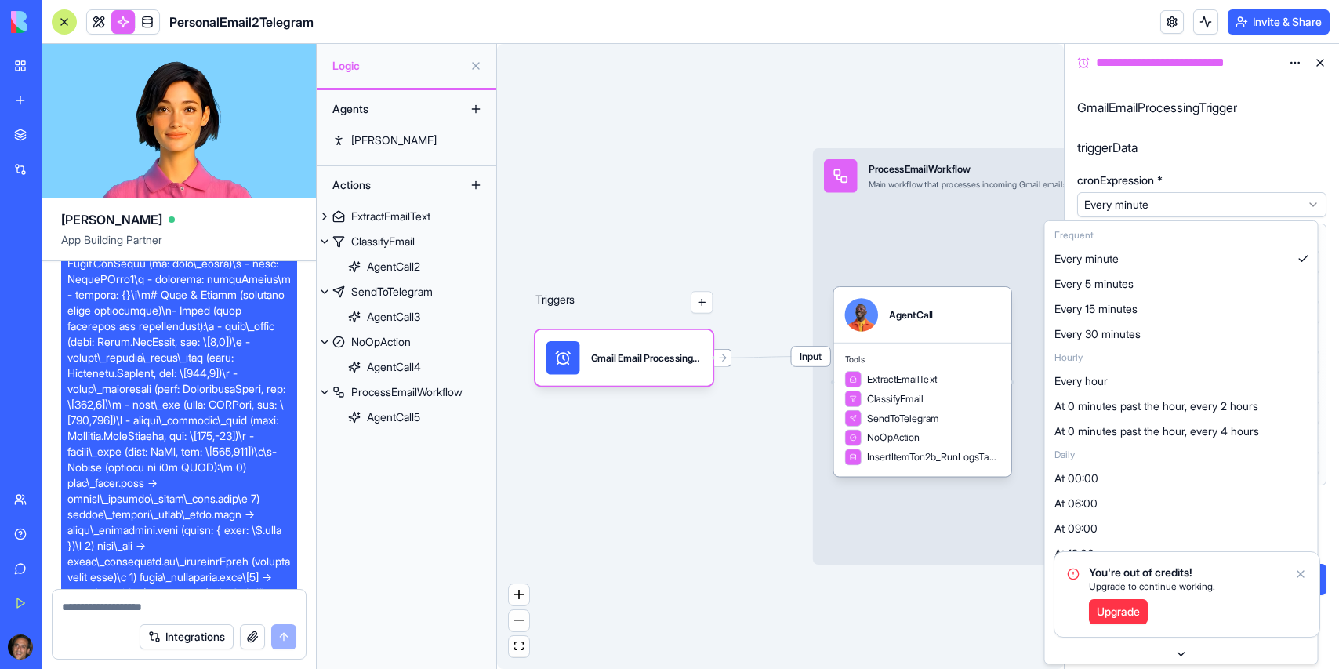
select select "*********"
select select "**********"
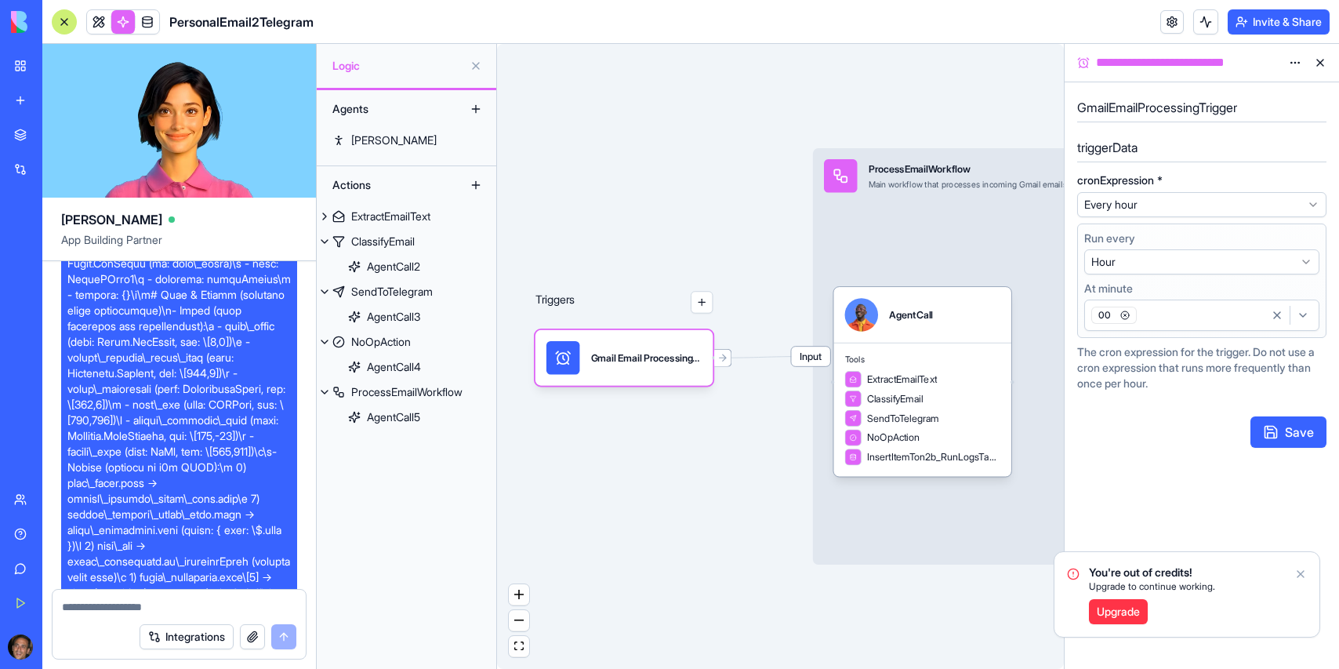
click at [1302, 575] on icon "Notifications alt+T" at bounding box center [1300, 574] width 6 height 6
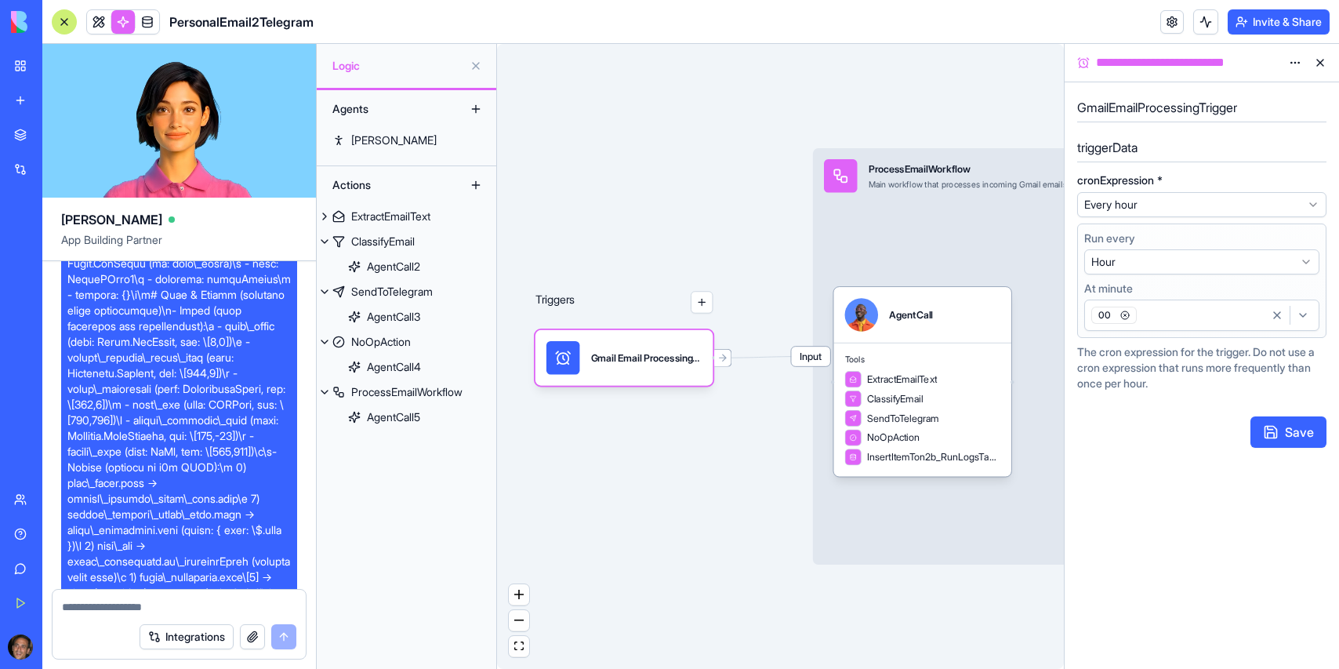
click at [1296, 438] on button "Save" at bounding box center [1288, 431] width 76 height 31
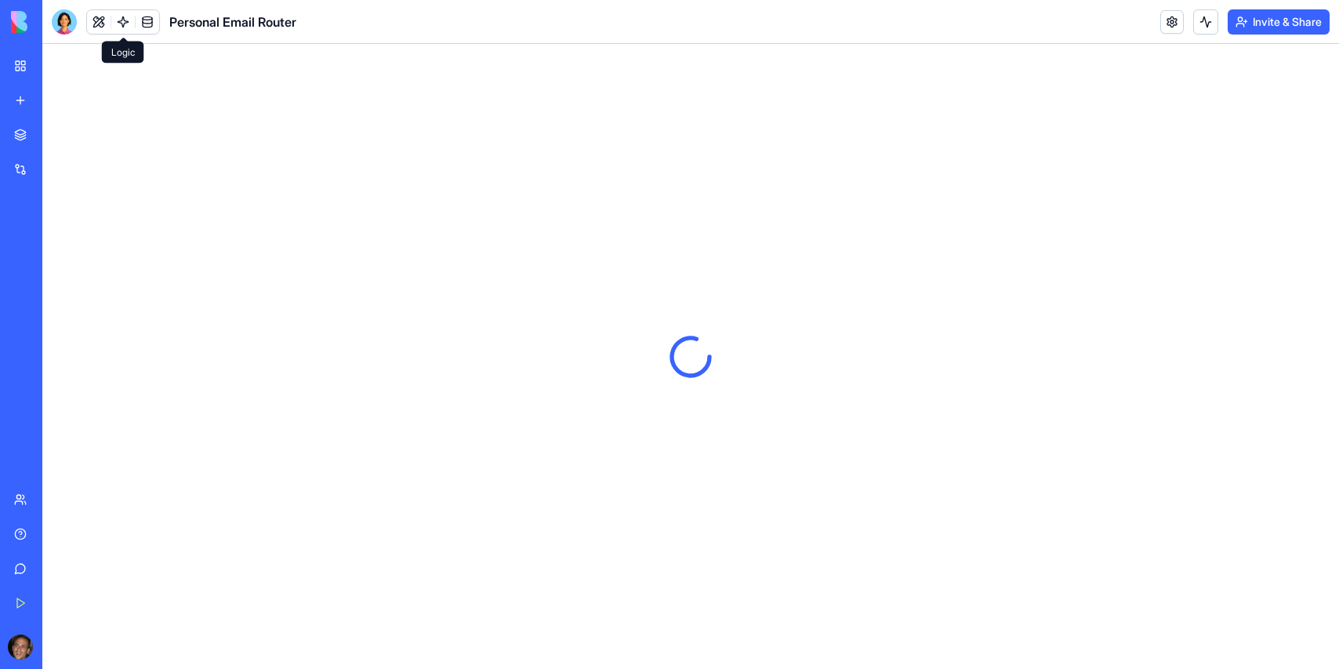
click at [123, 21] on link at bounding box center [123, 22] width 24 height 24
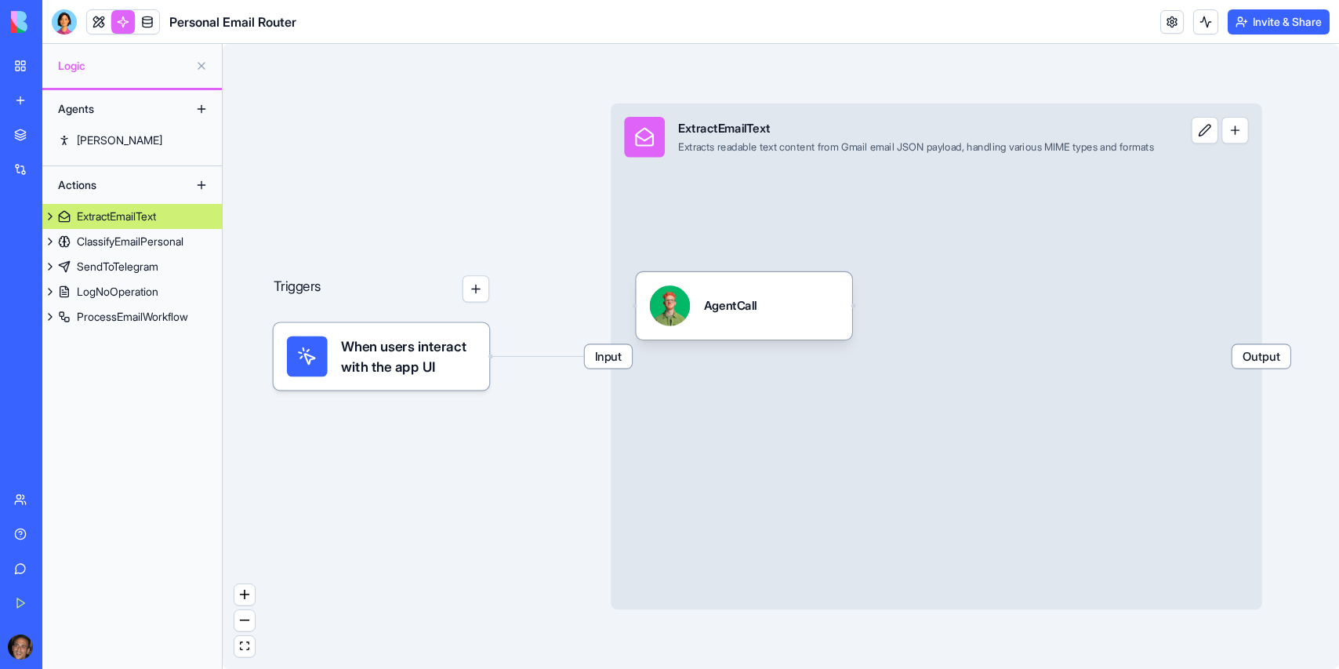
click at [113, 210] on div "ExtractEmailText" at bounding box center [116, 216] width 79 height 16
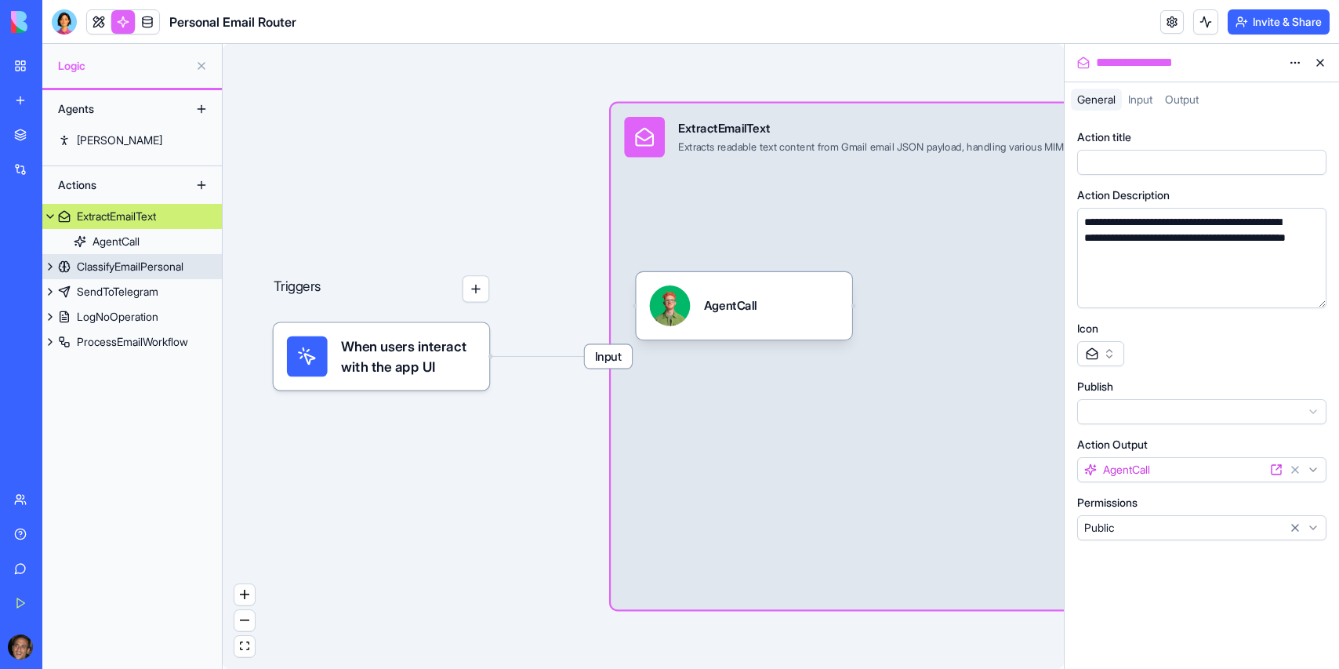
click at [104, 268] on div "ClassifyEmailPersonal" at bounding box center [130, 267] width 107 height 16
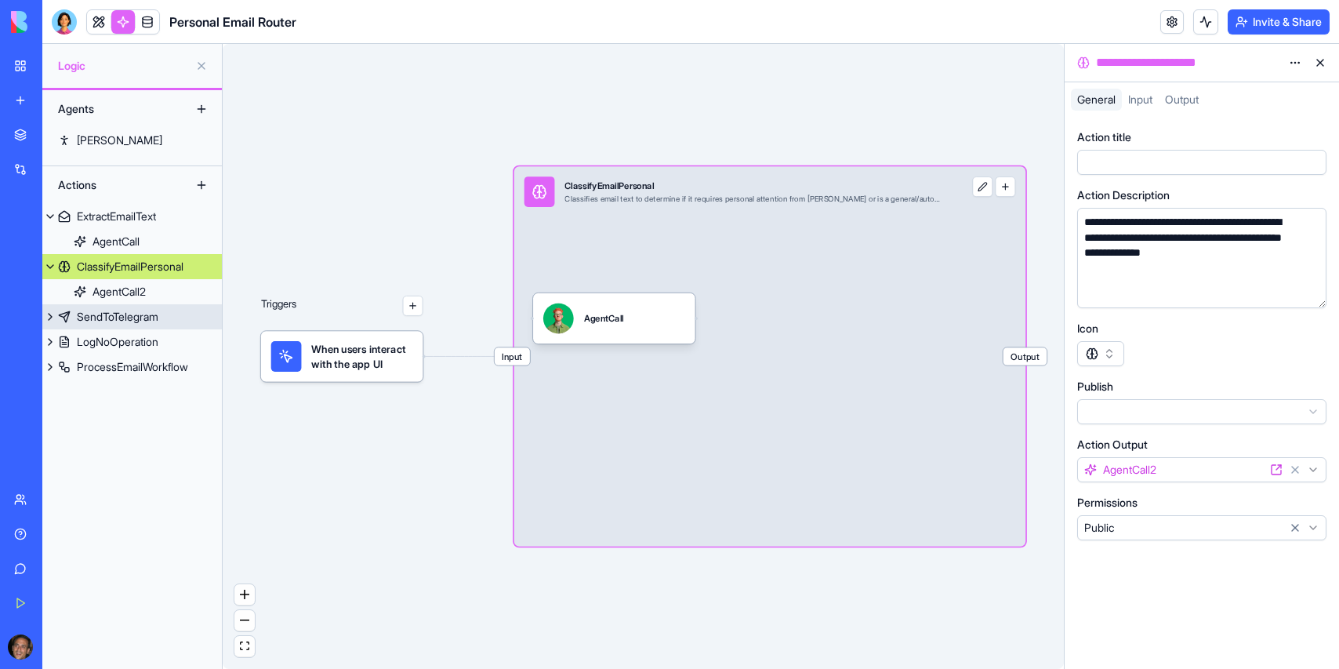
click at [99, 318] on div "SendToTelegram" at bounding box center [118, 317] width 82 height 16
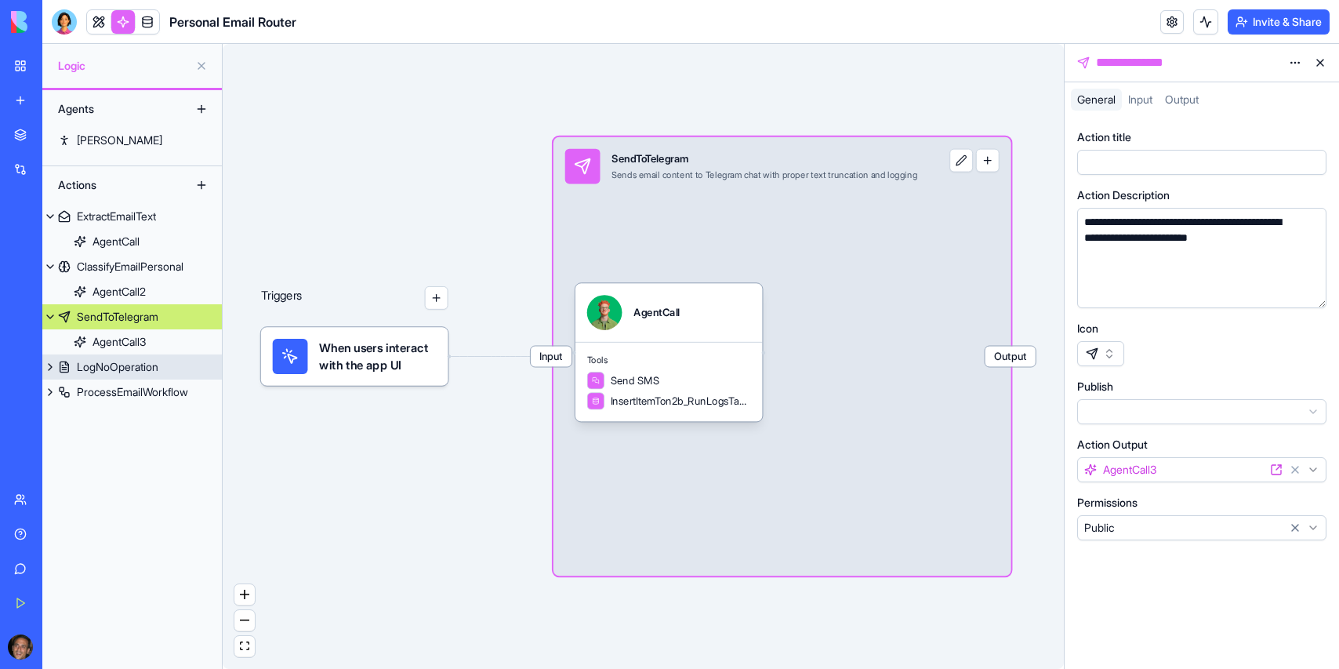
click at [97, 368] on div "LogNoOperation" at bounding box center [118, 367] width 82 height 16
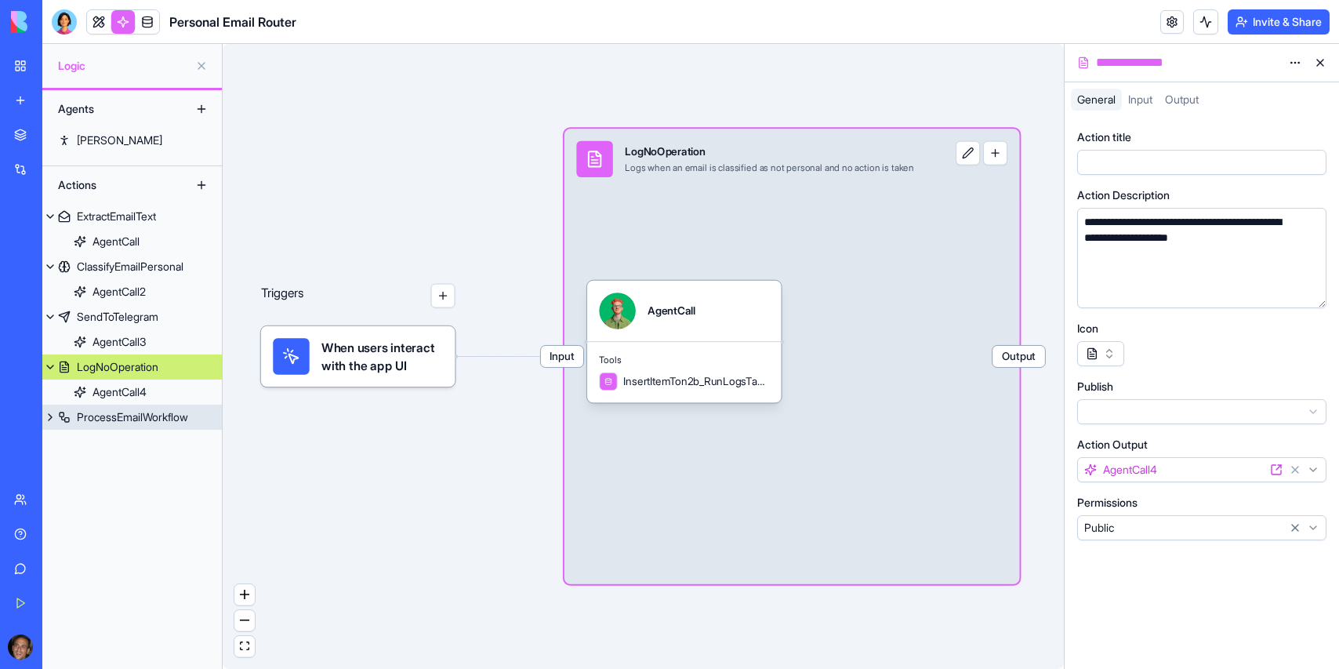
click at [93, 420] on div "ProcessEmailWorkflow" at bounding box center [132, 417] width 111 height 16
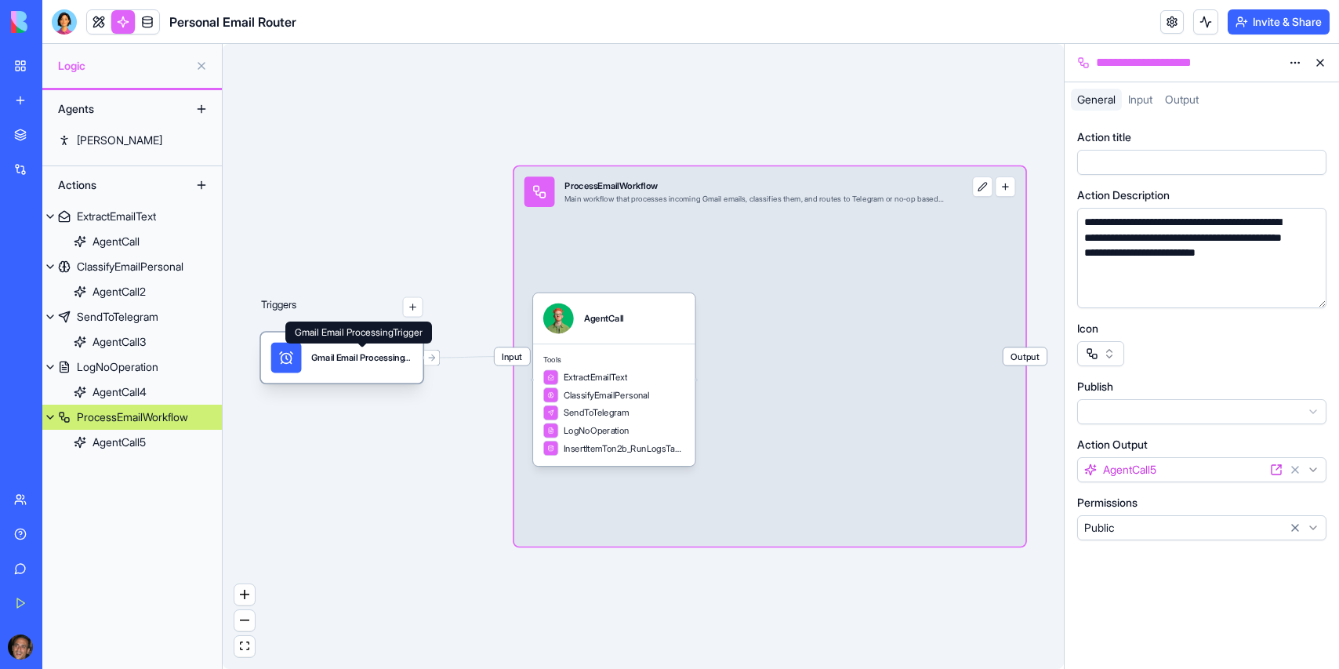
click at [384, 360] on div "Gmail Email ProcessingTrigger" at bounding box center [361, 357] width 101 height 13
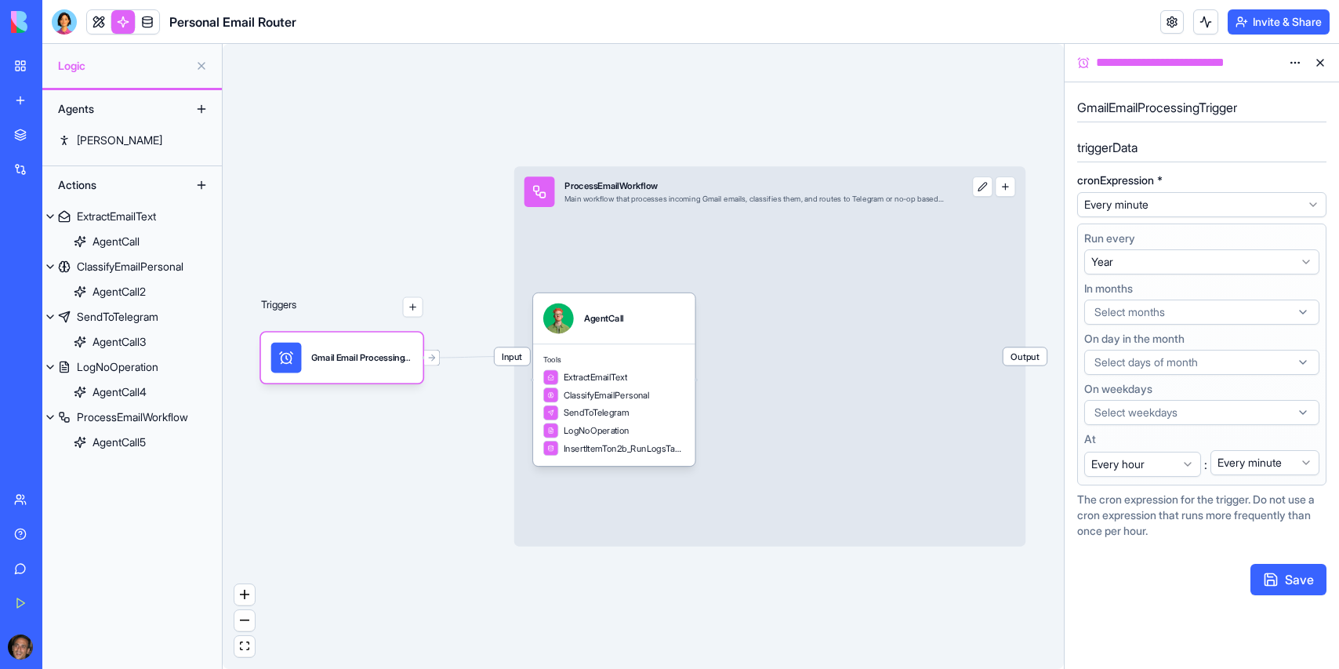
click at [1162, 202] on html "**********" at bounding box center [669, 334] width 1339 height 669
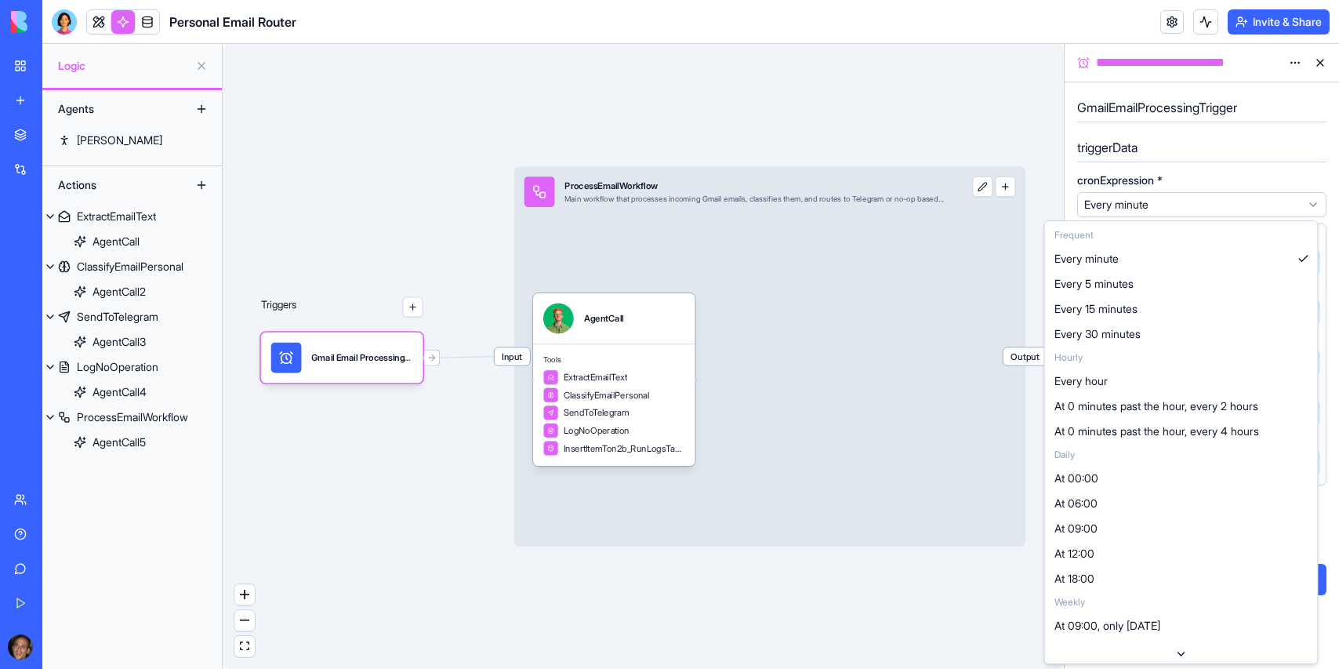
select select "*********"
select select "**********"
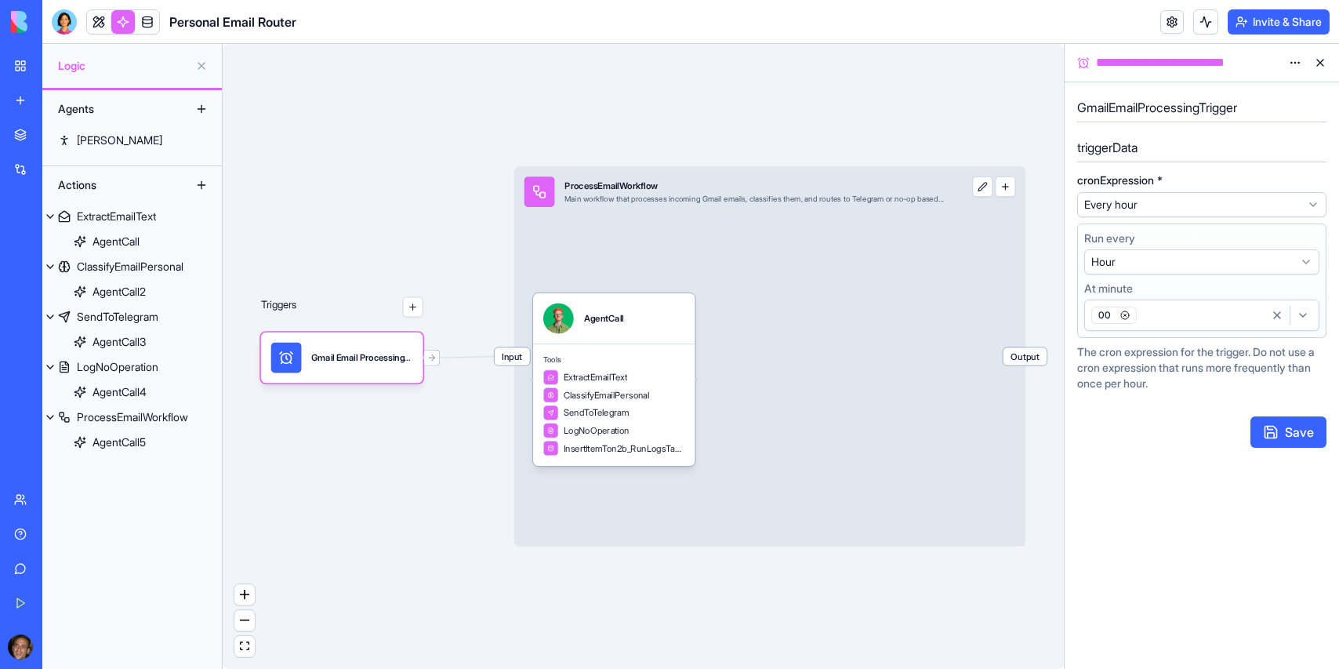
click at [1302, 433] on button "Save" at bounding box center [1288, 431] width 76 height 31
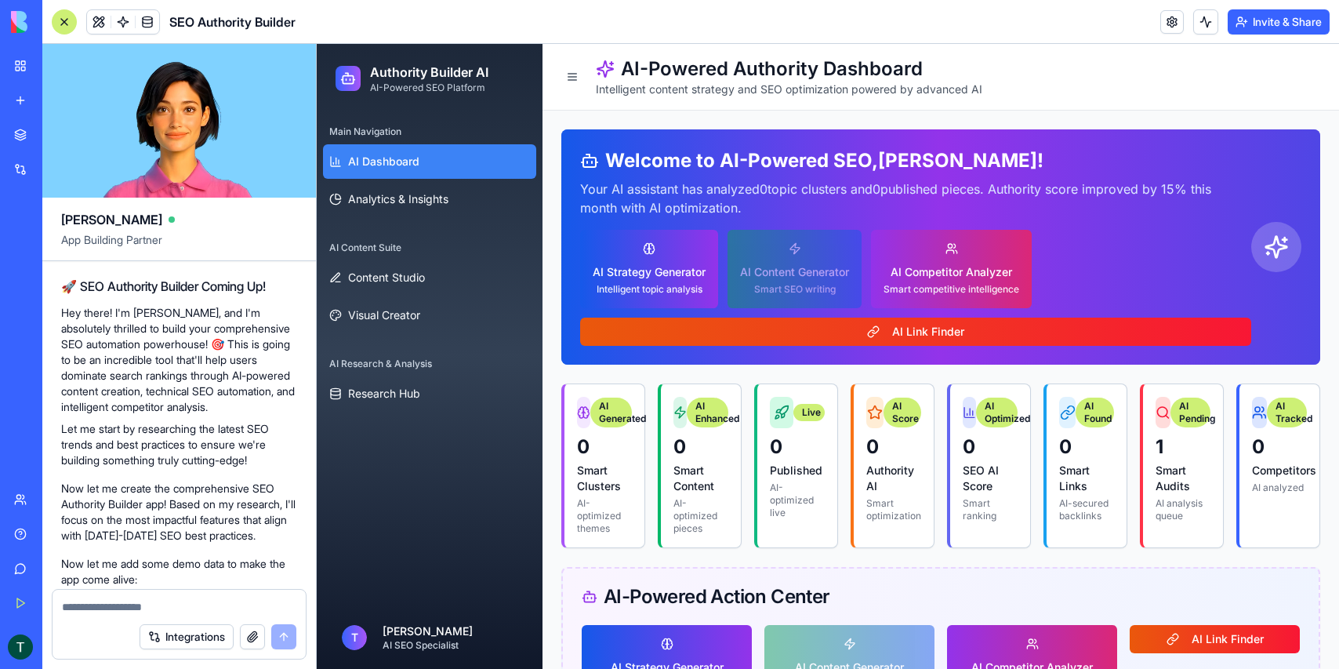
scroll to position [221, 0]
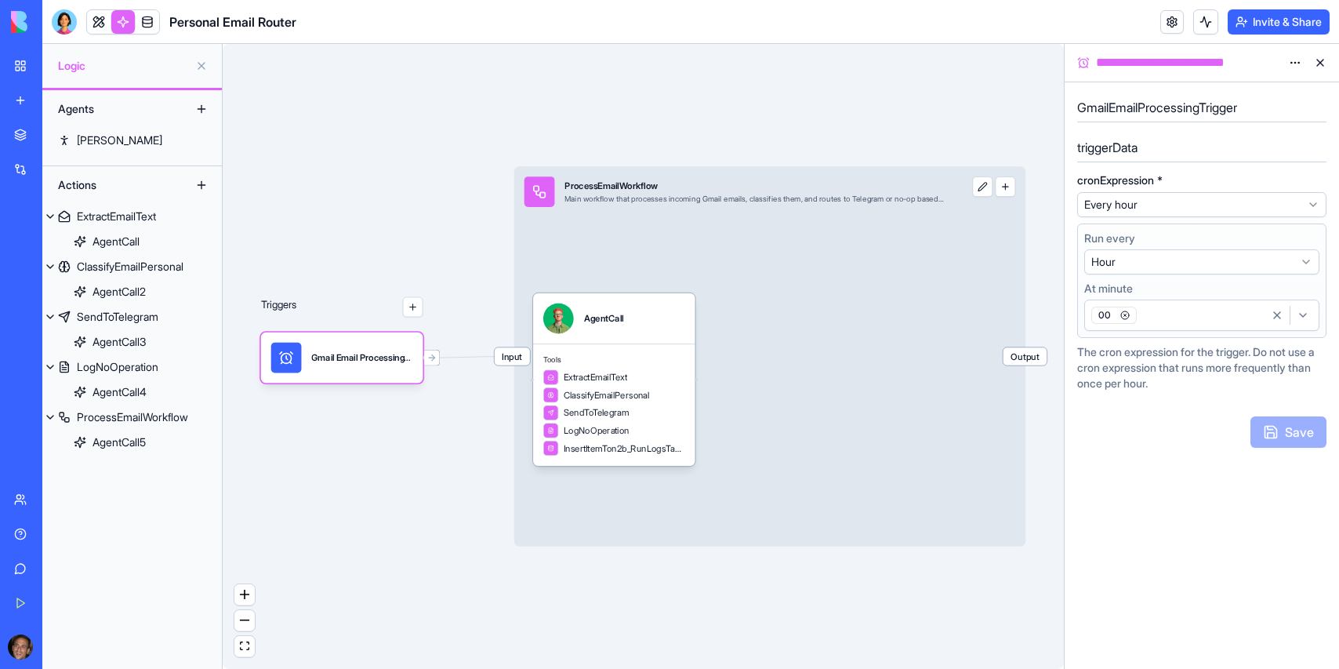
select select "*********"
select select "**********"
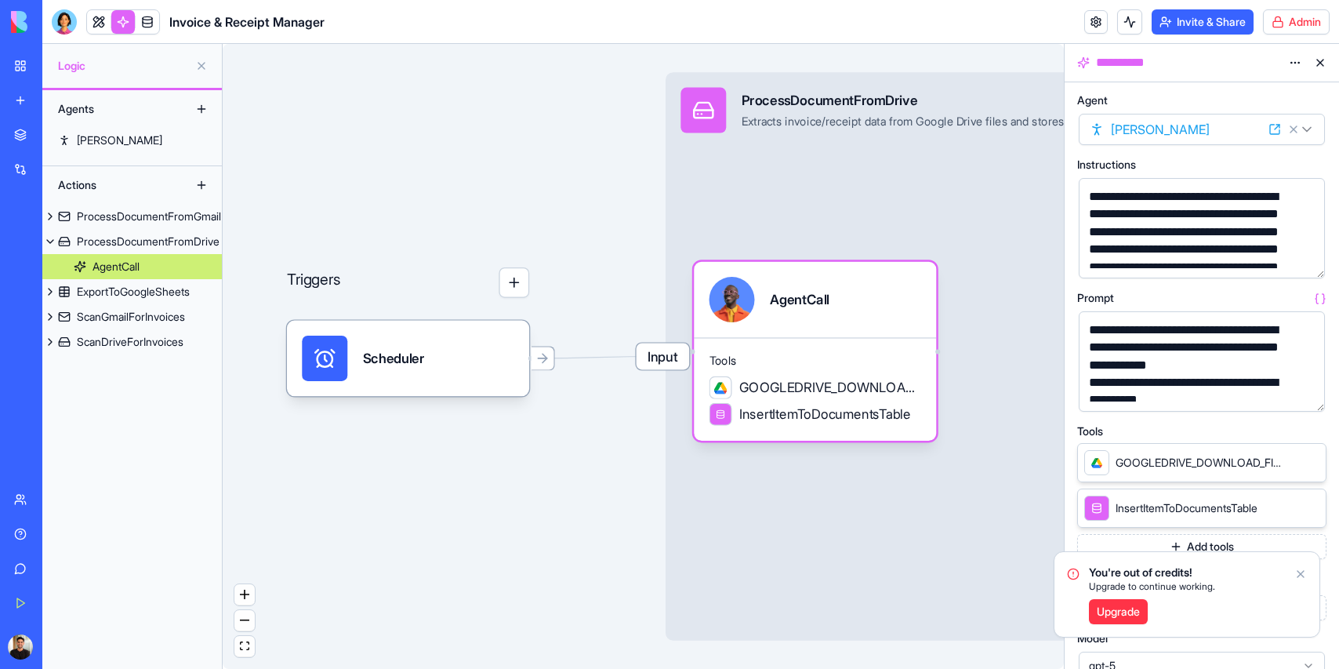
scroll to position [114, 0]
